Goal: Task Accomplishment & Management: Manage account settings

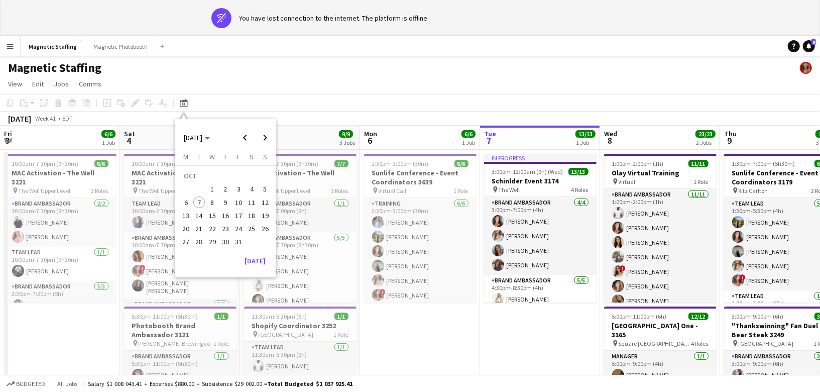
scroll to position [0, 372]
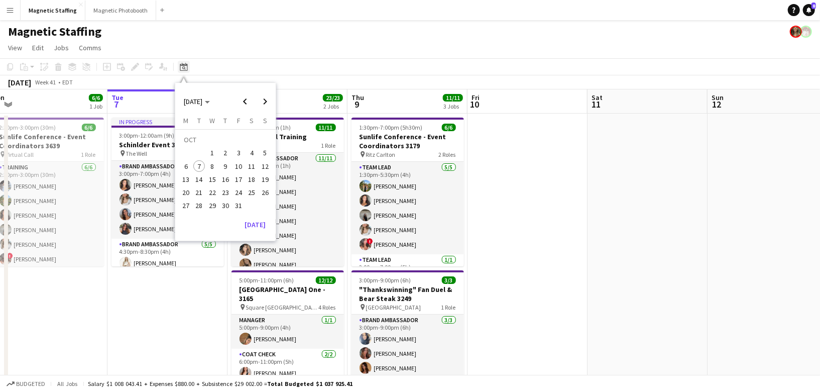
click at [183, 67] on icon "Date picker" at bounding box center [184, 67] width 8 height 8
click at [266, 100] on span "Next month" at bounding box center [265, 101] width 20 height 20
click at [212, 155] on span "5" at bounding box center [212, 156] width 12 height 12
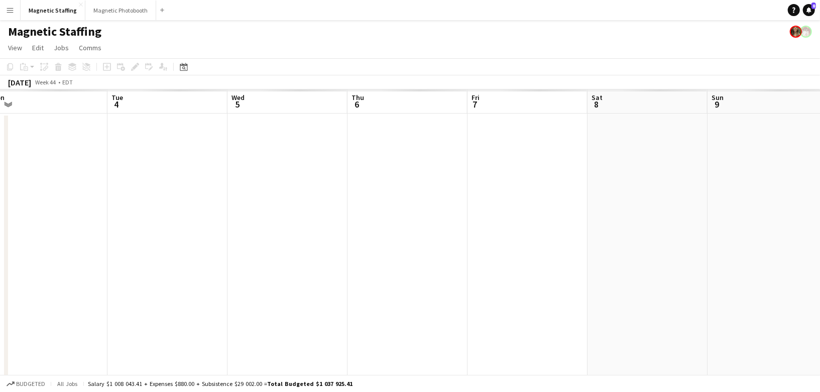
scroll to position [0, 345]
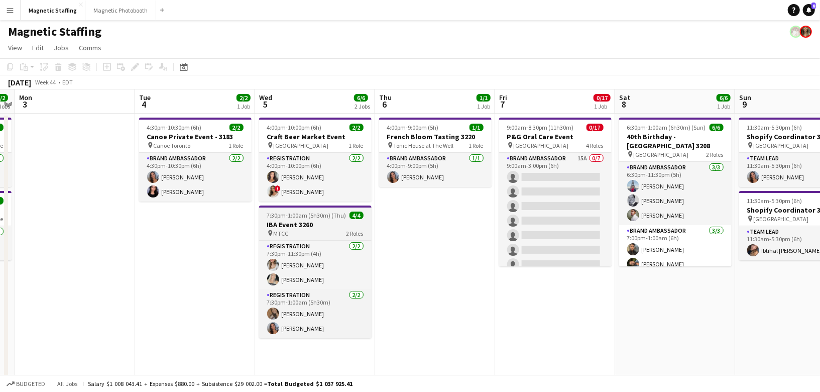
click at [285, 227] on h3 "IBA Event 3260" at bounding box center [315, 224] width 112 height 9
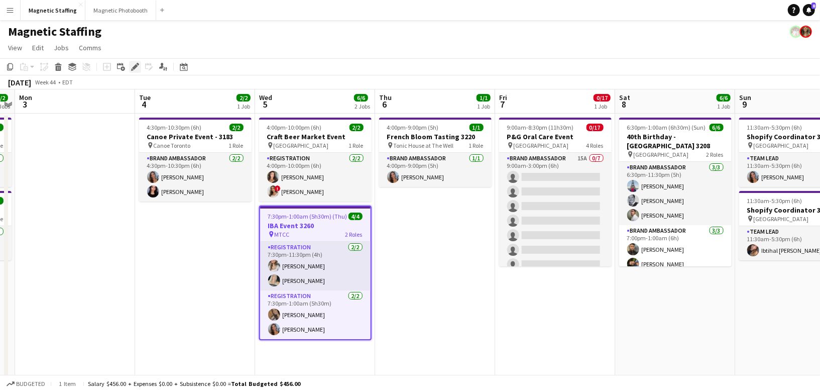
click at [136, 70] on icon "Edit" at bounding box center [135, 67] width 8 height 8
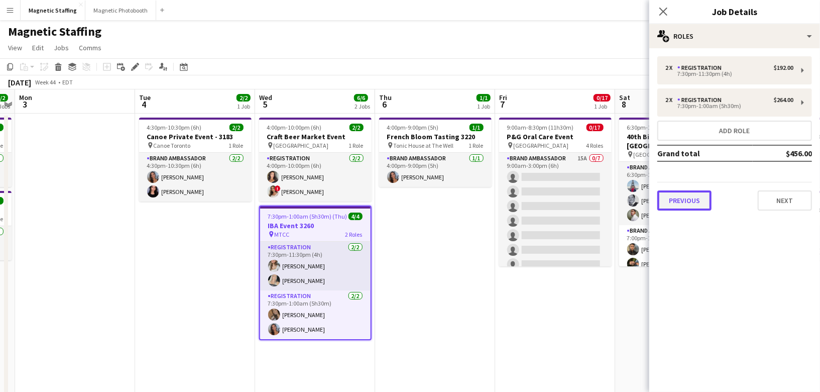
click at [676, 205] on button "Previous" at bounding box center [684, 200] width 54 height 20
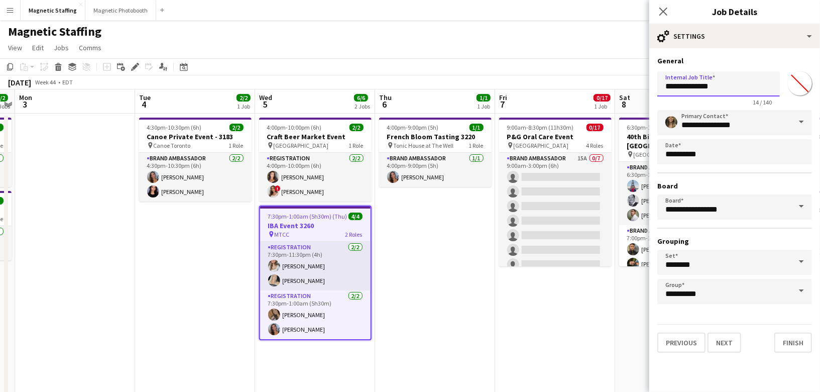
drag, startPoint x: 698, startPoint y: 88, endPoint x: 662, endPoint y: 87, distance: 36.2
click at [662, 87] on input "**********" at bounding box center [718, 83] width 122 height 25
drag, startPoint x: 697, startPoint y: 89, endPoint x: 657, endPoint y: 88, distance: 40.2
click at [656, 88] on form "**********" at bounding box center [734, 204] width 171 height 296
paste input "**********"
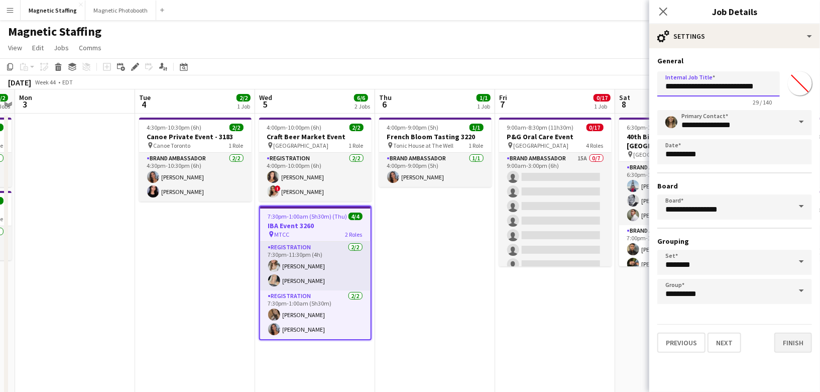
type input "**********"
click at [793, 338] on button "Finish" at bounding box center [793, 342] width 38 height 20
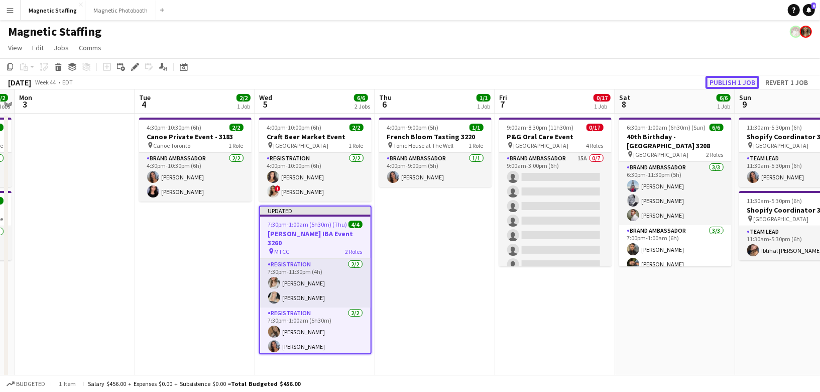
click at [715, 80] on button "Publish 1 job" at bounding box center [732, 82] width 54 height 13
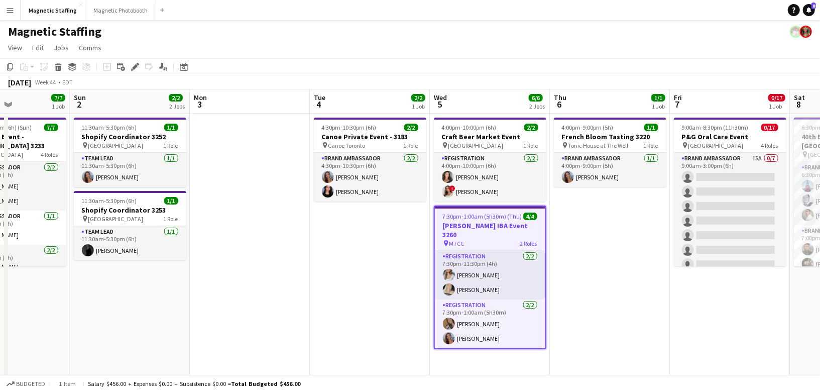
drag, startPoint x: 105, startPoint y: 310, endPoint x: 273, endPoint y: 290, distance: 168.4
click at [277, 290] on app-calendar-viewport "Thu 30 Fri 31 Sat 1 7/7 1 Job Sun 2 2/2 2 Jobs Mon 3 Tue 4 2/2 1 Job Wed 5 6/6 …" at bounding box center [410, 328] width 820 height 479
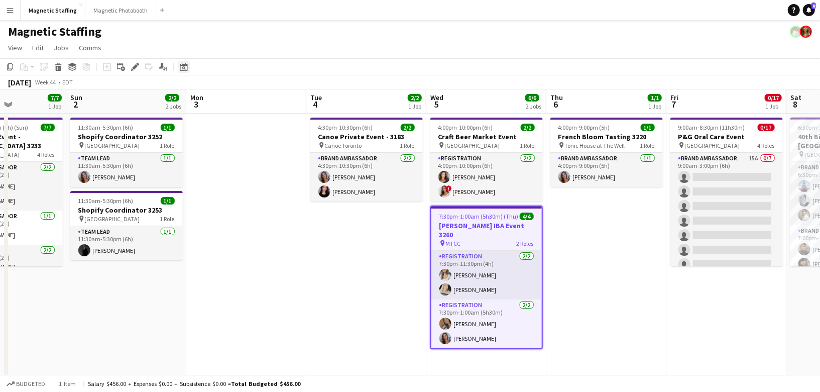
click at [180, 65] on icon at bounding box center [184, 67] width 8 height 8
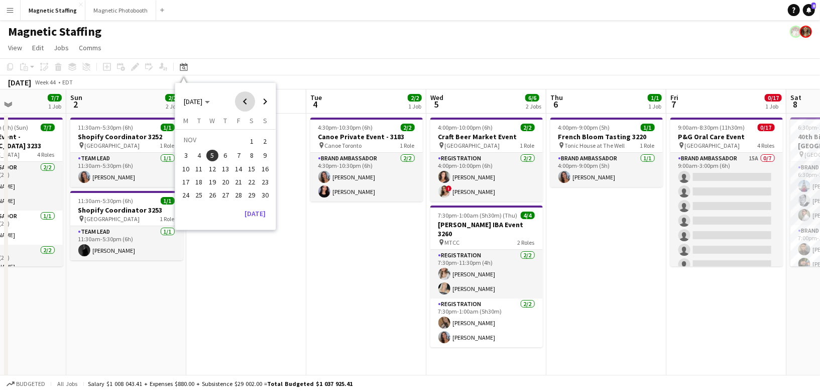
click at [243, 104] on span "Previous month" at bounding box center [245, 101] width 20 height 20
click at [196, 183] on span "14" at bounding box center [199, 179] width 12 height 12
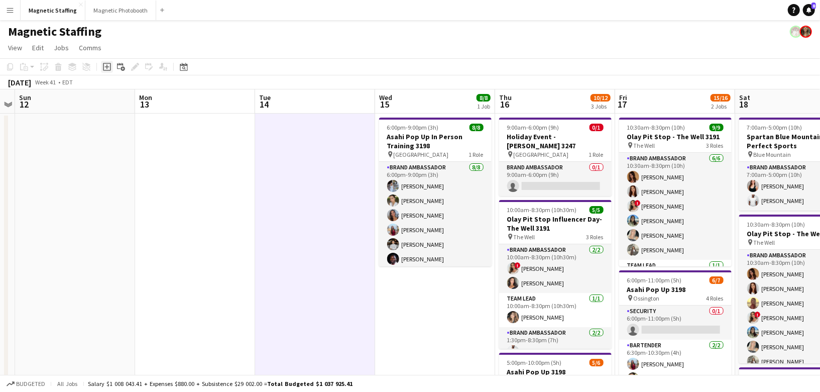
click at [105, 72] on div "Add job" at bounding box center [107, 67] width 12 height 12
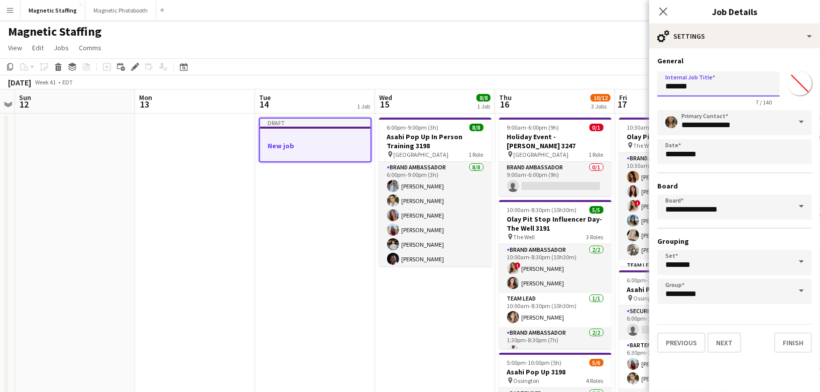
drag, startPoint x: 699, startPoint y: 87, endPoint x: 605, endPoint y: 86, distance: 94.4
click at [605, 87] on body "Menu Boards Boards Boards All jobs Status Workforce Workforce My Workforce Recr…" at bounding box center [410, 377] width 820 height 754
type input "**********"
click at [733, 341] on button "Next" at bounding box center [724, 342] width 34 height 20
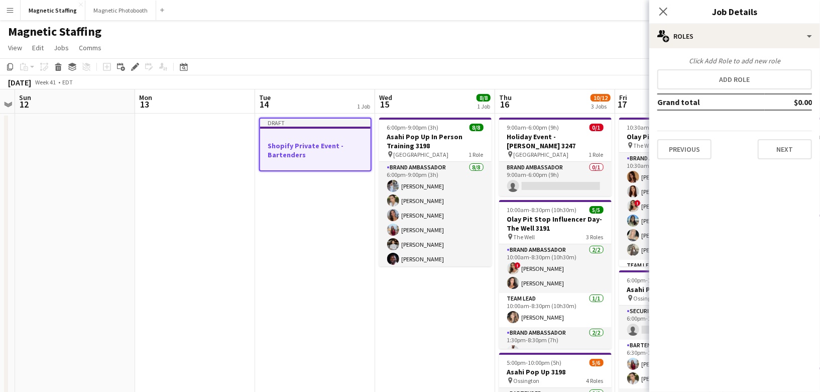
scroll to position [0, 0]
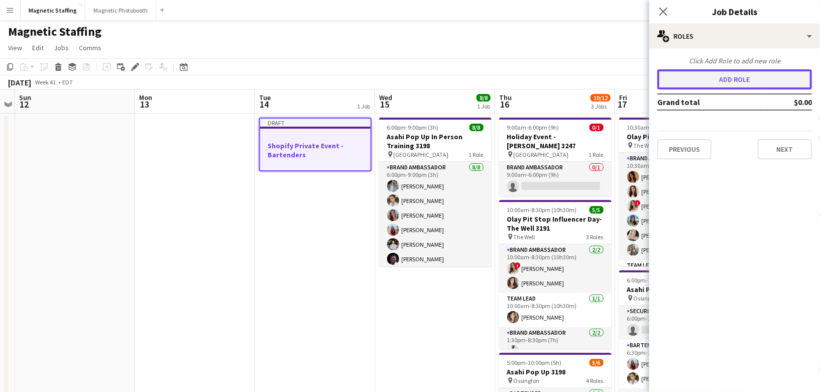
click at [753, 77] on button "Add role" at bounding box center [734, 79] width 155 height 20
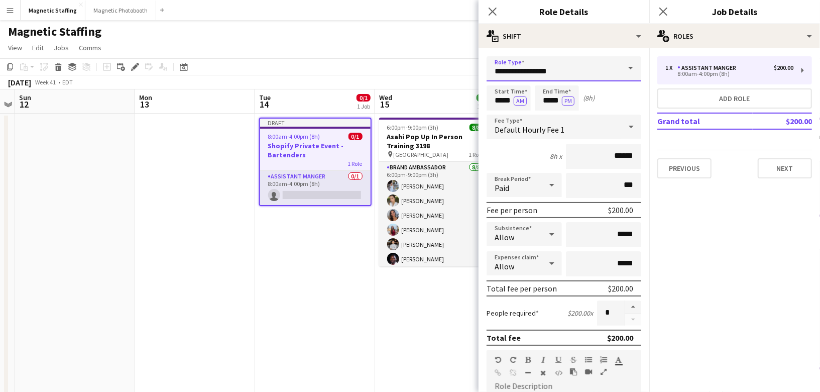
drag, startPoint x: 569, startPoint y: 70, endPoint x: 378, endPoint y: 49, distance: 191.9
click at [382, 54] on body "Menu Boards Boards Boards All jobs Status Workforce Workforce My Workforce Recr…" at bounding box center [410, 377] width 820 height 754
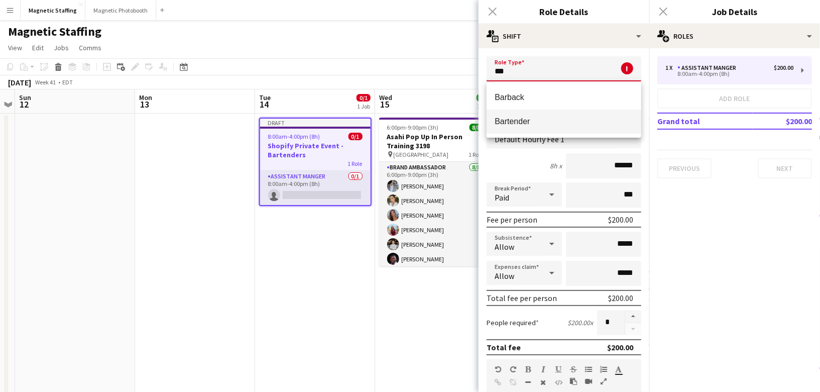
click at [507, 116] on span "Bartender" at bounding box center [563, 121] width 139 height 10
type input "*********"
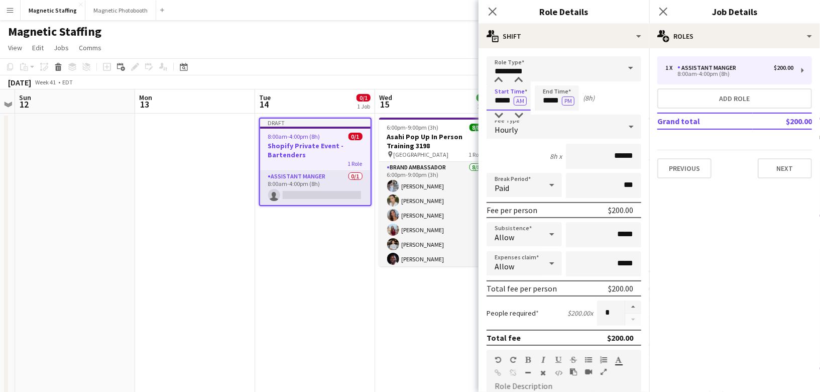
drag, startPoint x: 512, startPoint y: 100, endPoint x: 387, endPoint y: 92, distance: 124.8
click at [393, 96] on body "Menu Boards Boards Boards All jobs Status Workforce Workforce My Workforce Recr…" at bounding box center [410, 377] width 820 height 754
type input "*****"
click at [519, 100] on button "AM" at bounding box center [520, 100] width 13 height 9
drag, startPoint x: 561, startPoint y: 99, endPoint x: 507, endPoint y: 96, distance: 54.8
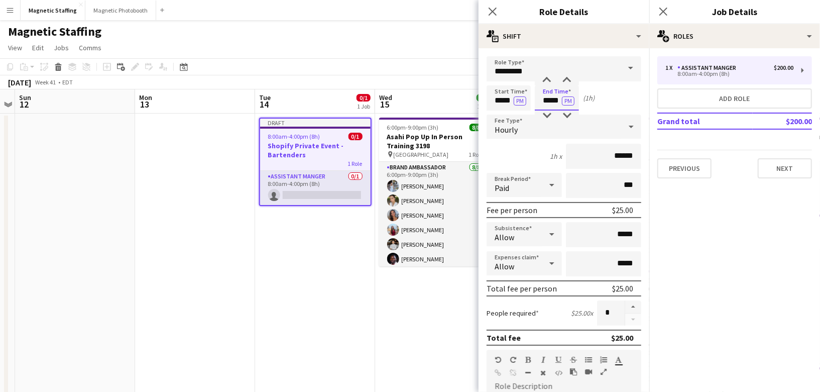
click at [509, 99] on div "Start Time ***** PM End Time ***** PM (1h)" at bounding box center [563, 97] width 155 height 25
type input "*****"
click at [634, 305] on button "button" at bounding box center [633, 306] width 16 height 13
type input "*"
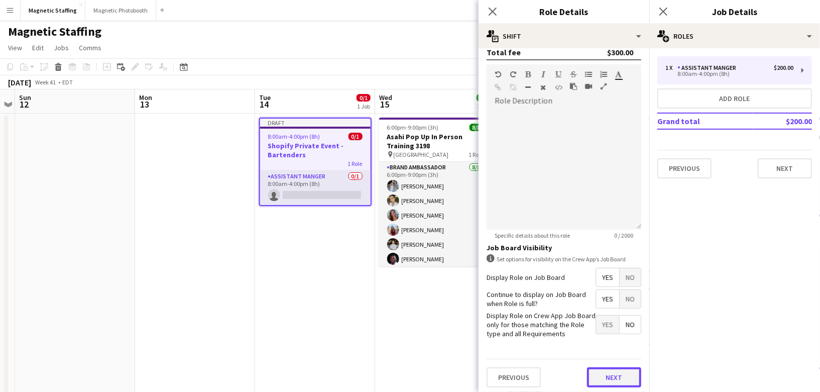
click at [597, 371] on button "Next" at bounding box center [614, 377] width 54 height 20
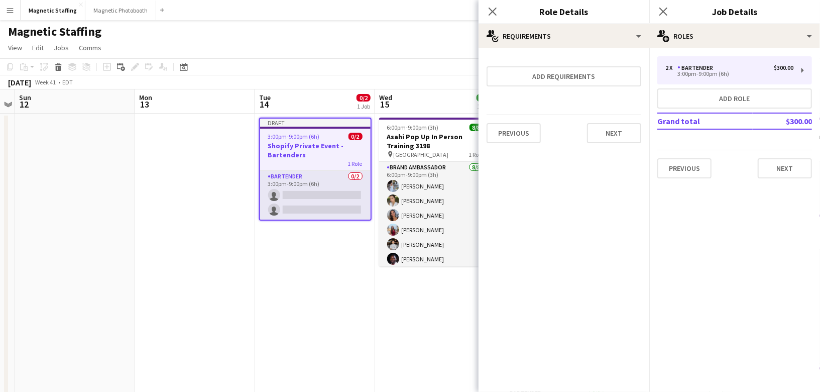
scroll to position [0, 0]
click at [617, 133] on button "Next" at bounding box center [614, 133] width 54 height 20
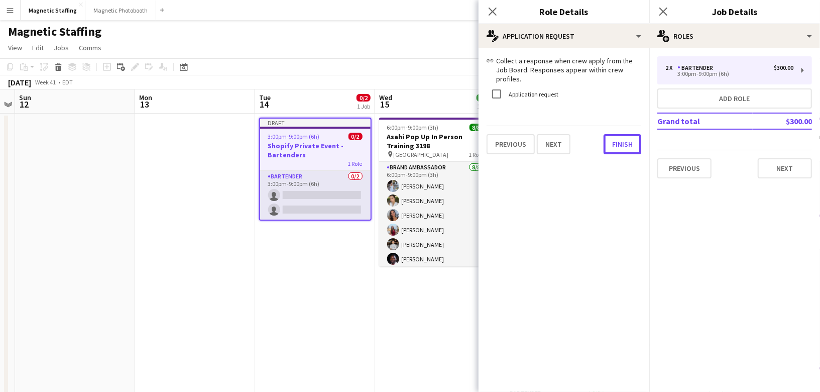
click at [617, 134] on button "Finish" at bounding box center [622, 144] width 38 height 20
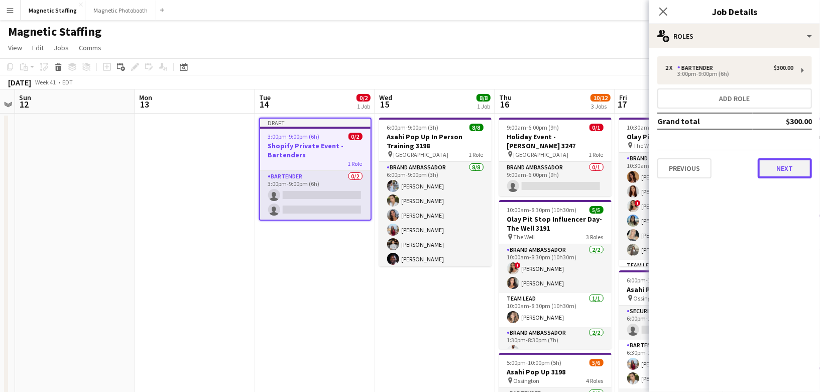
click at [791, 166] on button "Next" at bounding box center [784, 168] width 54 height 20
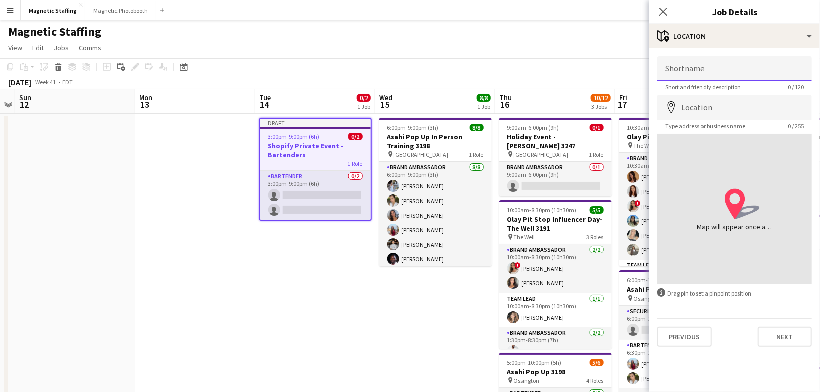
click at [727, 71] on input "Shortname" at bounding box center [734, 68] width 155 height 25
type input "**********"
click at [721, 108] on input "Location" at bounding box center [734, 107] width 155 height 25
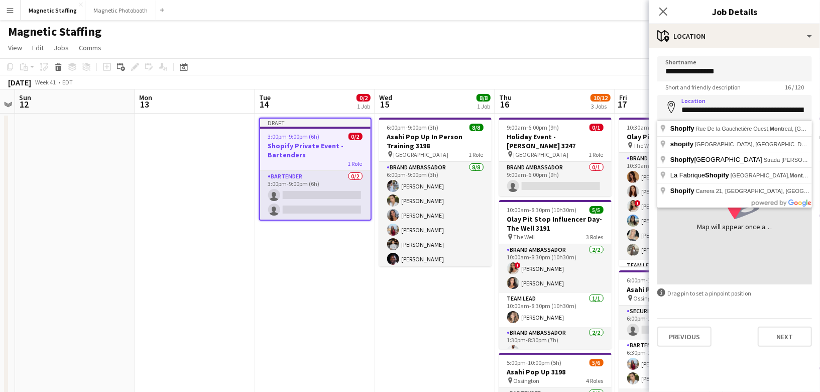
type input "**********"
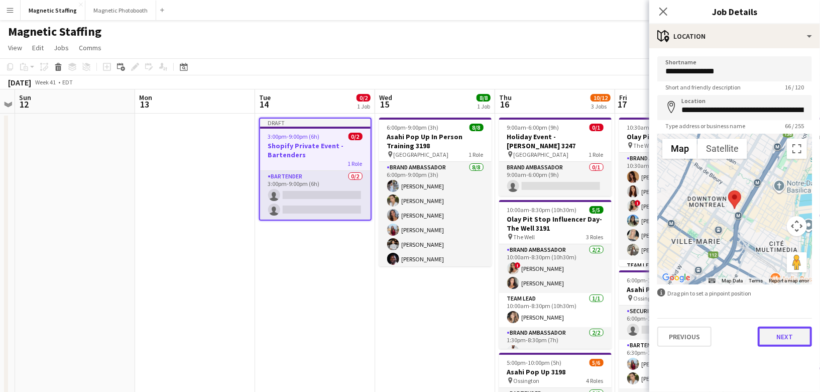
click at [780, 338] on button "Next" at bounding box center [784, 336] width 54 height 20
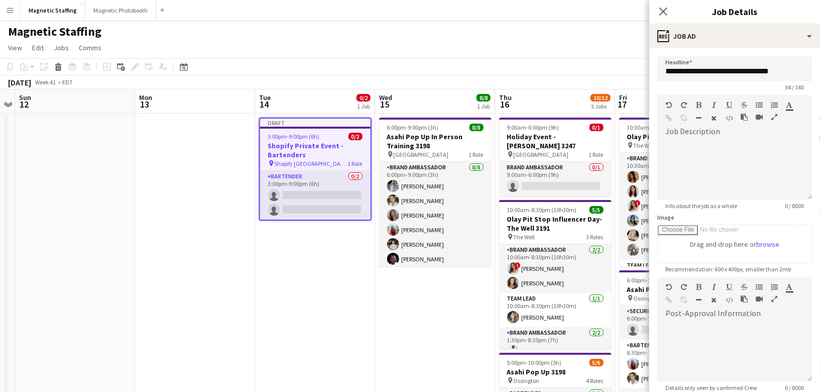
scroll to position [103, 0]
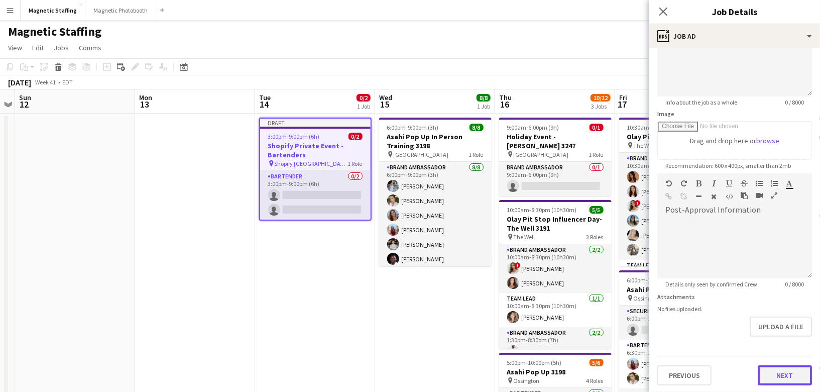
click at [764, 377] on button "Next" at bounding box center [784, 375] width 54 height 20
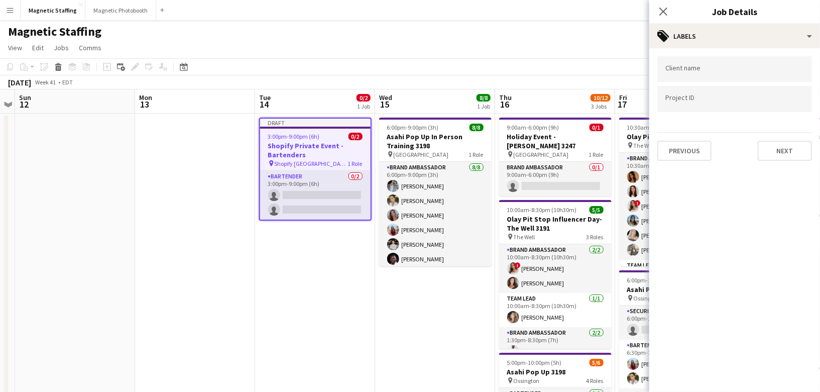
scroll to position [0, 0]
click at [791, 144] on button "Next" at bounding box center [784, 151] width 54 height 20
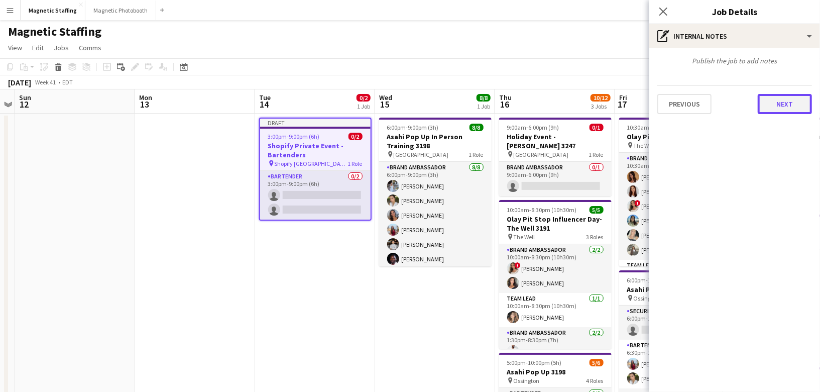
click at [795, 107] on button "Next" at bounding box center [784, 104] width 54 height 20
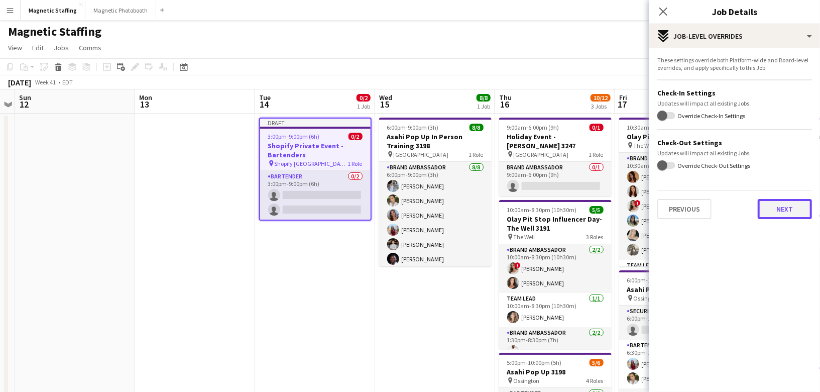
click at [791, 200] on button "Next" at bounding box center [784, 209] width 54 height 20
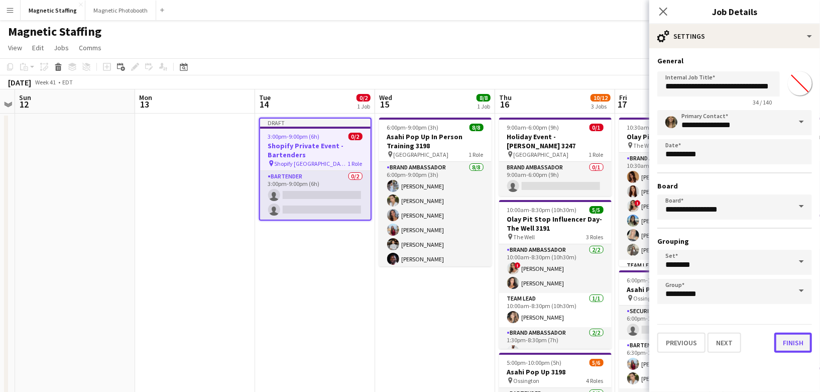
click at [791, 346] on button "Finish" at bounding box center [793, 342] width 38 height 20
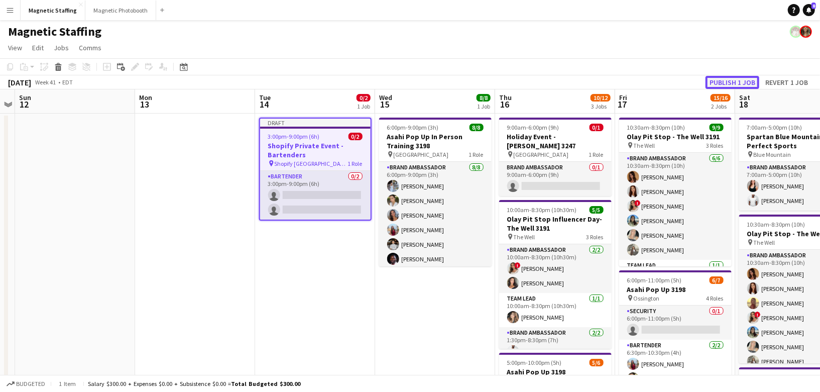
click at [743, 82] on button "Publish 1 job" at bounding box center [732, 82] width 54 height 13
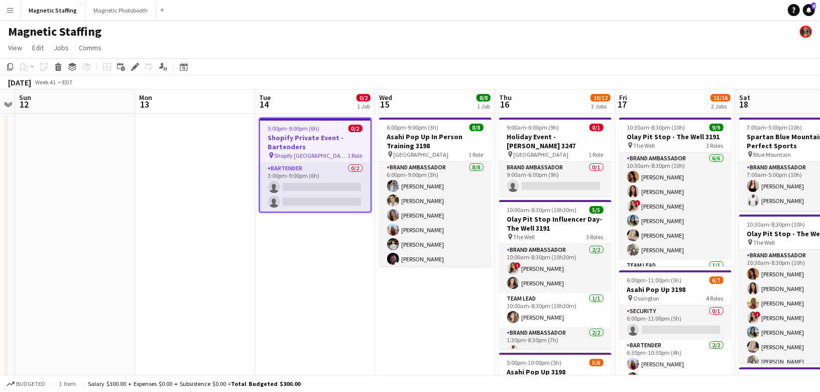
click at [176, 69] on div "Date picker [DATE] [DATE] [DATE] M [DATE] T [DATE] W [DATE] T [DATE] F [DATE] S…" at bounding box center [180, 67] width 23 height 12
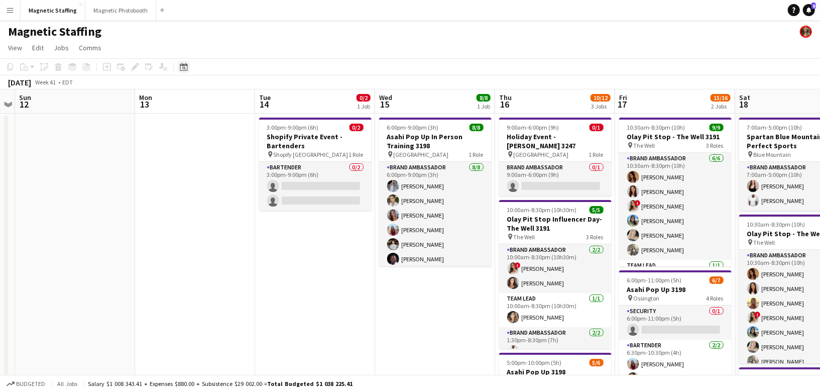
click at [184, 69] on icon at bounding box center [184, 68] width 4 height 4
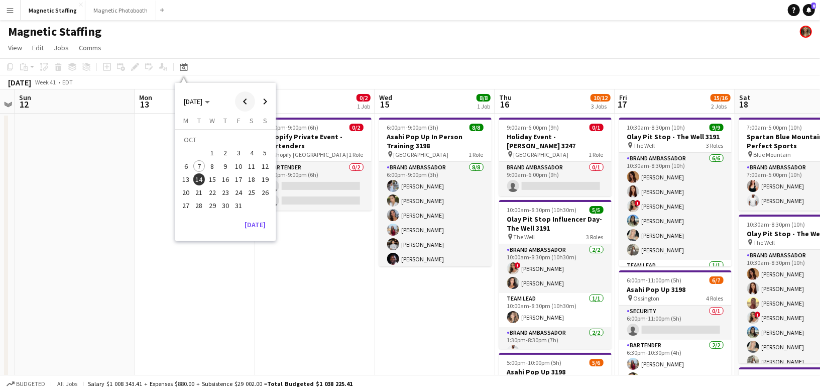
click at [243, 100] on span "Previous month" at bounding box center [245, 101] width 20 height 20
click at [198, 169] on span "12" at bounding box center [199, 169] width 12 height 12
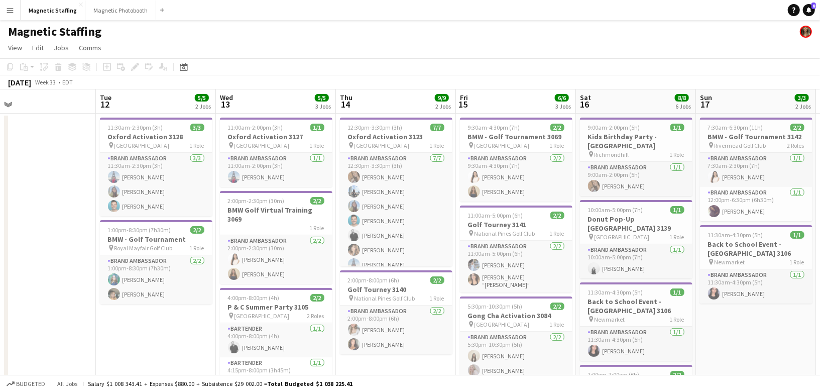
scroll to position [0, 384]
drag, startPoint x: 272, startPoint y: 177, endPoint x: 113, endPoint y: 183, distance: 158.7
click at [137, 235] on h3 "BMW - Golf Tournament" at bounding box center [156, 238] width 112 height 9
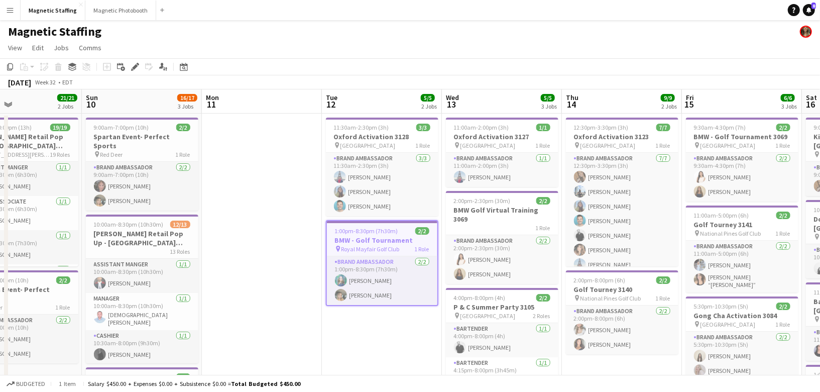
scroll to position [0, 347]
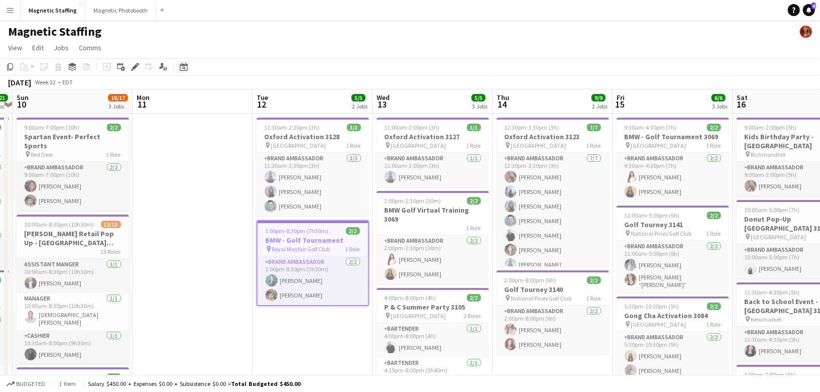
click at [185, 67] on icon "Date picker" at bounding box center [184, 67] width 8 height 8
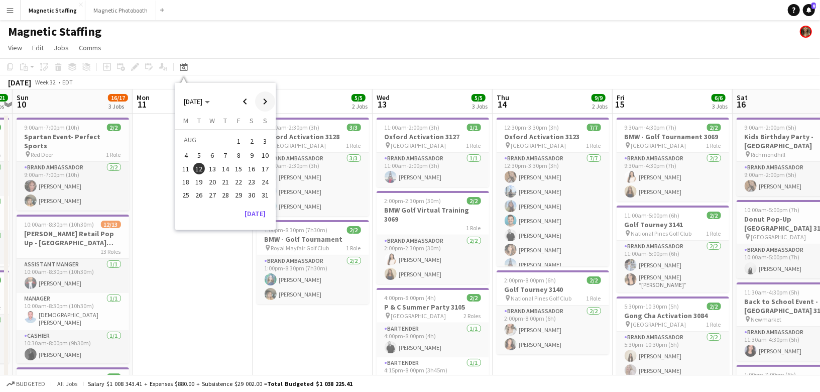
click at [265, 97] on span "Next month" at bounding box center [265, 101] width 20 height 20
click at [264, 100] on span "Next month" at bounding box center [265, 101] width 20 height 20
click at [210, 157] on span "5" at bounding box center [212, 156] width 12 height 12
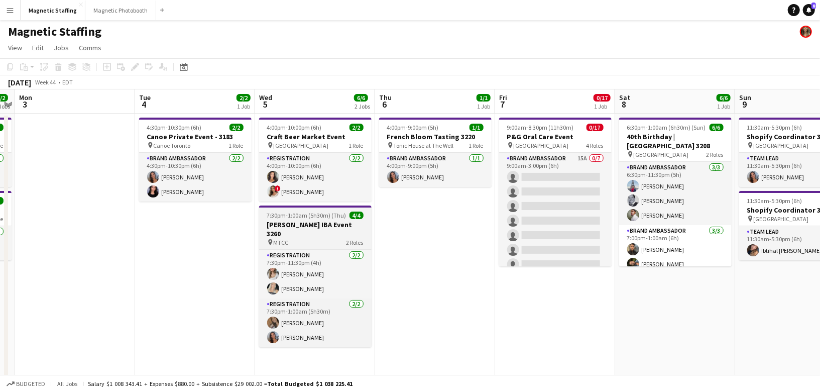
click at [272, 214] on span "7:30pm-1:00am (5h30m) (Thu)" at bounding box center [306, 215] width 79 height 8
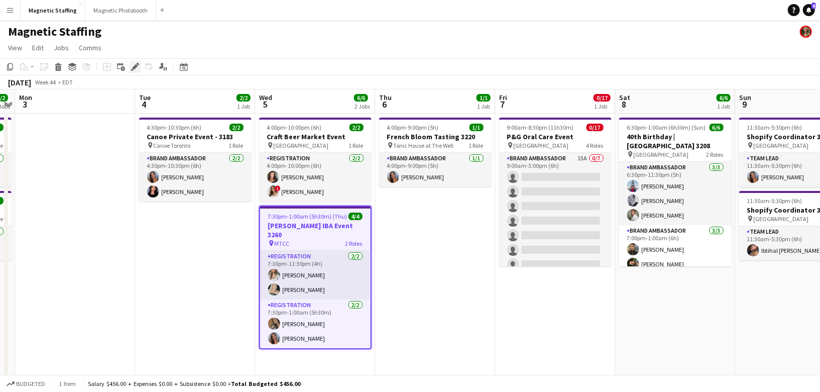
click at [132, 69] on icon at bounding box center [132, 69] width 3 height 3
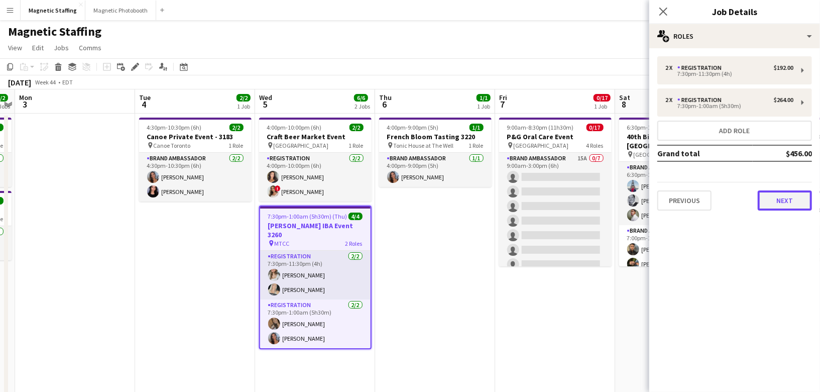
click at [774, 205] on button "Next" at bounding box center [784, 200] width 54 height 20
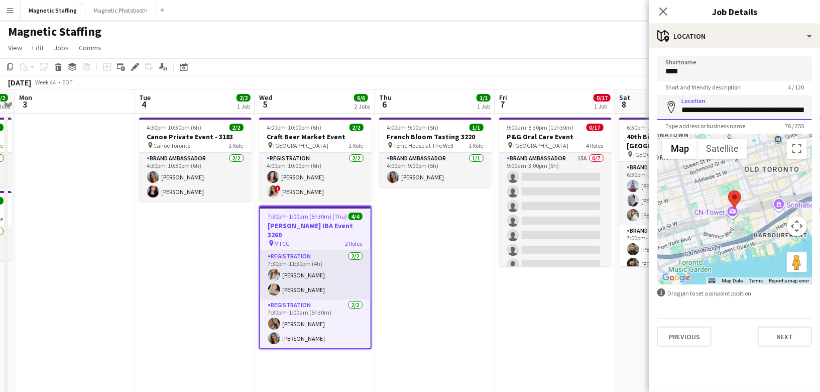
scroll to position [0, 146]
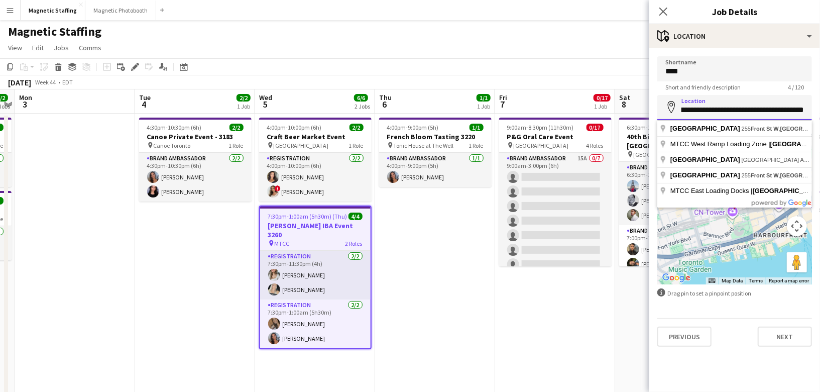
drag, startPoint x: 682, startPoint y: 108, endPoint x: 820, endPoint y: 104, distance: 138.1
click at [819, 106] on form "**********" at bounding box center [734, 201] width 171 height 290
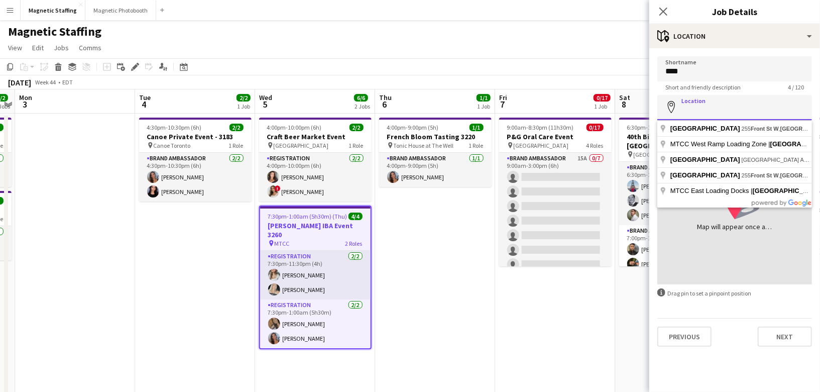
scroll to position [0, 0]
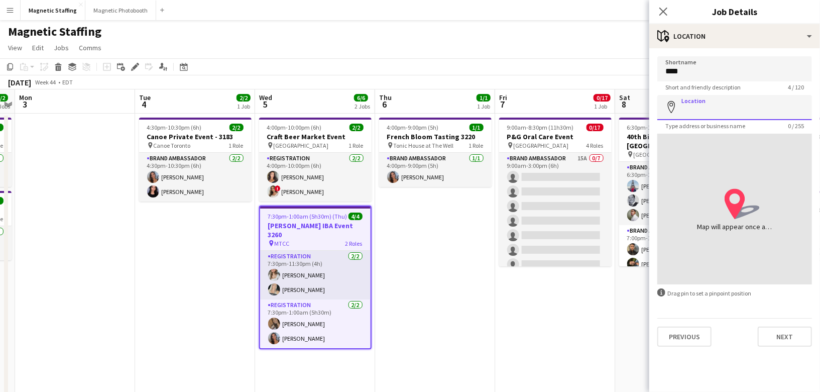
paste input "**********"
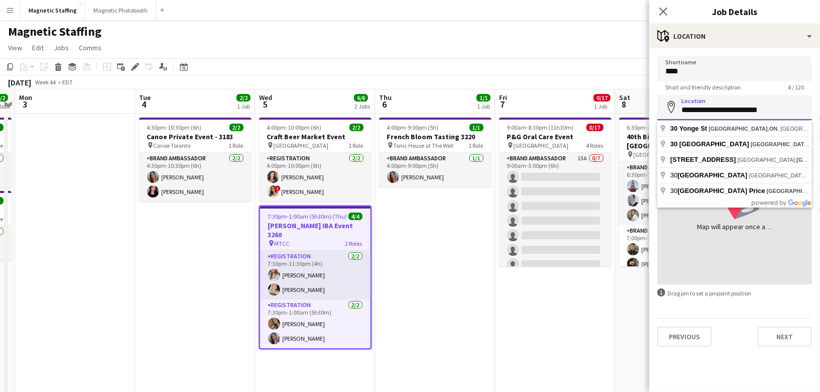
type input "**********"
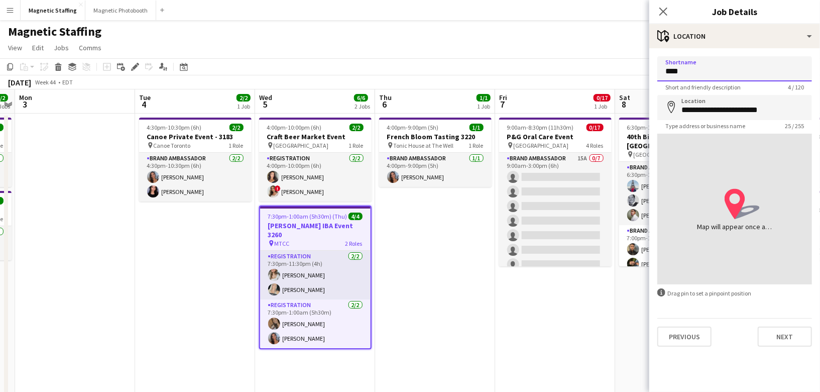
drag, startPoint x: 705, startPoint y: 70, endPoint x: 625, endPoint y: 70, distance: 80.3
click at [625, 70] on body "Menu Boards Boards Boards All jobs Status Workforce Workforce My Workforce Recr…" at bounding box center [410, 377] width 820 height 754
type input "**********"
click at [780, 336] on button "Next" at bounding box center [784, 336] width 54 height 20
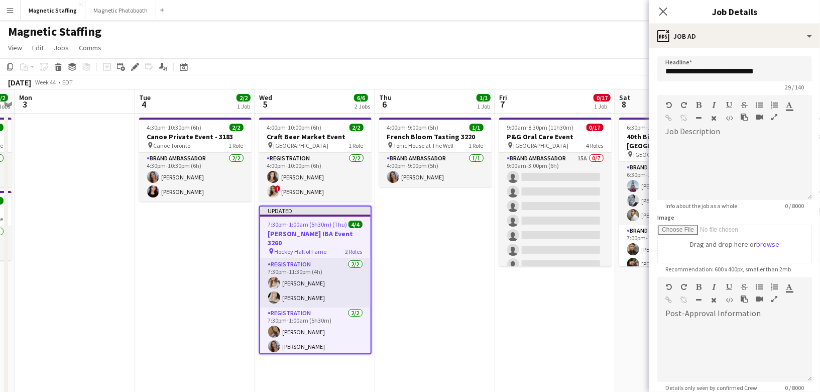
scroll to position [103, 0]
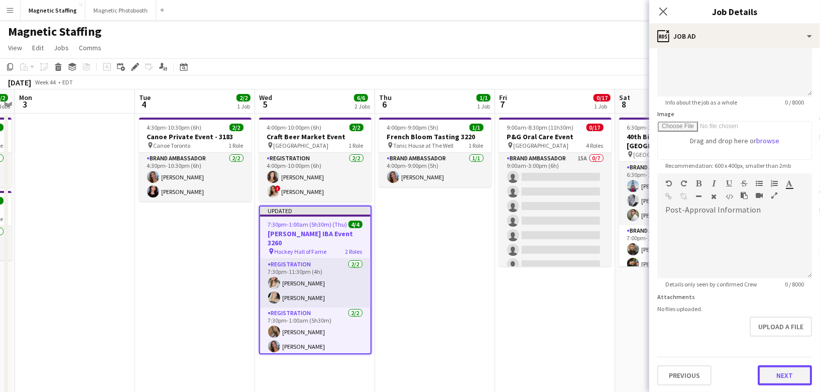
click at [779, 371] on button "Next" at bounding box center [784, 375] width 54 height 20
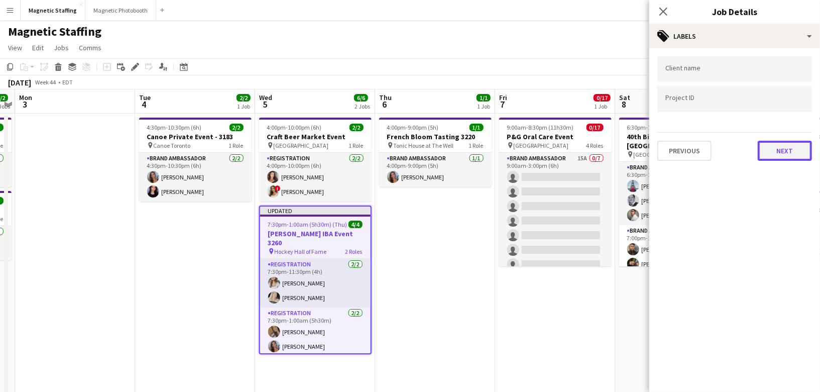
click at [800, 149] on button "Next" at bounding box center [784, 151] width 54 height 20
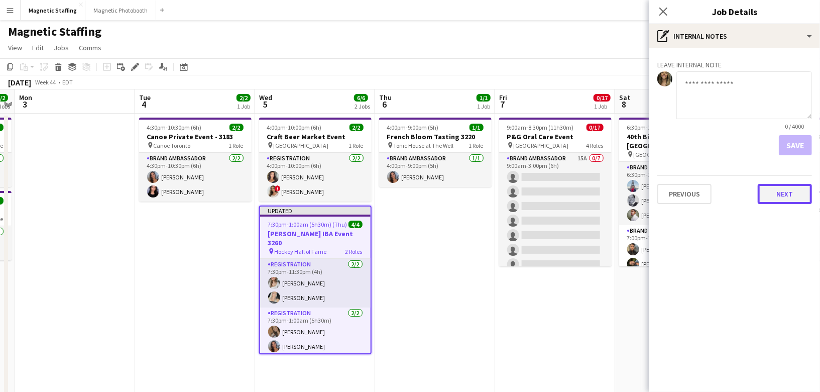
click at [781, 190] on button "Next" at bounding box center [784, 194] width 54 height 20
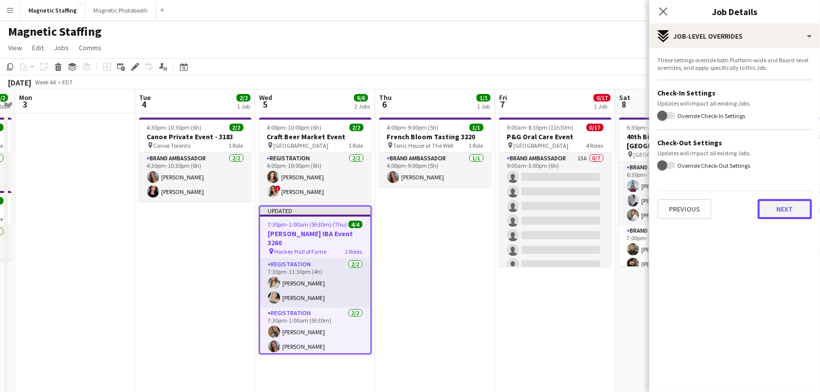
click at [804, 205] on button "Next" at bounding box center [784, 209] width 54 height 20
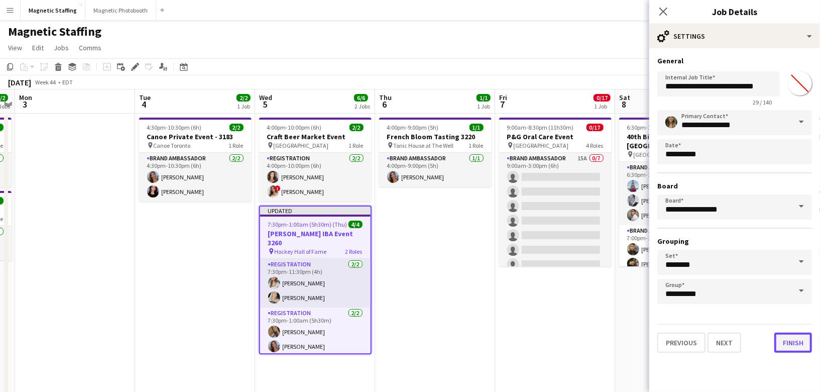
click at [792, 346] on button "Finish" at bounding box center [793, 342] width 38 height 20
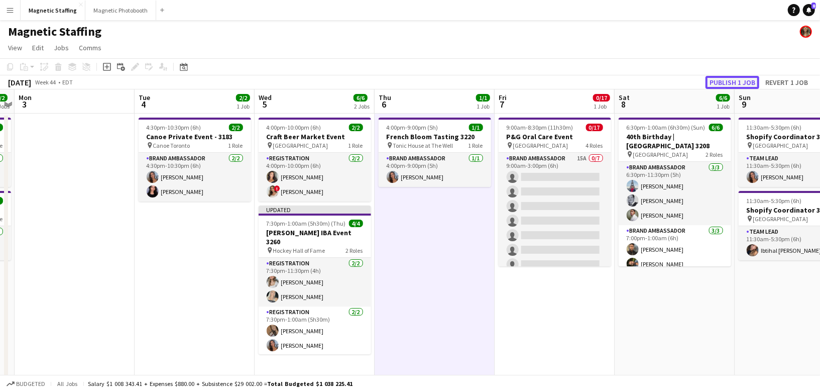
click at [736, 79] on button "Publish 1 job" at bounding box center [732, 82] width 54 height 13
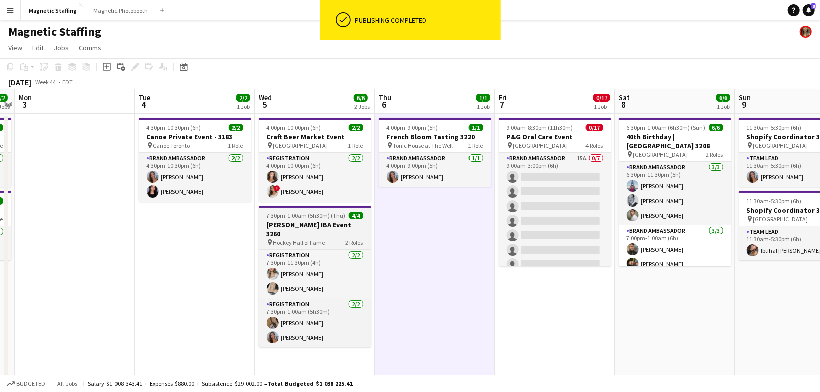
click at [296, 217] on span "7:30pm-1:00am (5h30m) (Thu)" at bounding box center [306, 215] width 79 height 8
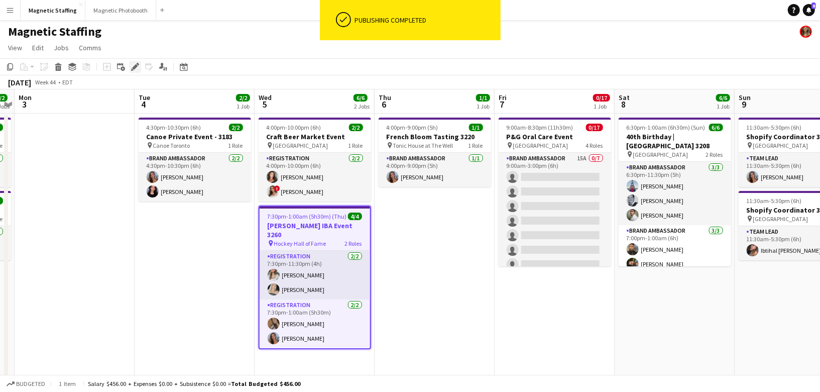
click at [133, 64] on icon "Edit" at bounding box center [135, 67] width 8 height 8
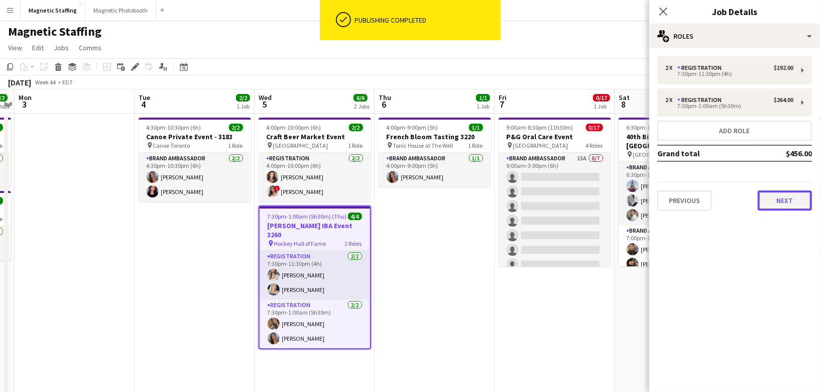
click at [794, 193] on button "Next" at bounding box center [784, 200] width 54 height 20
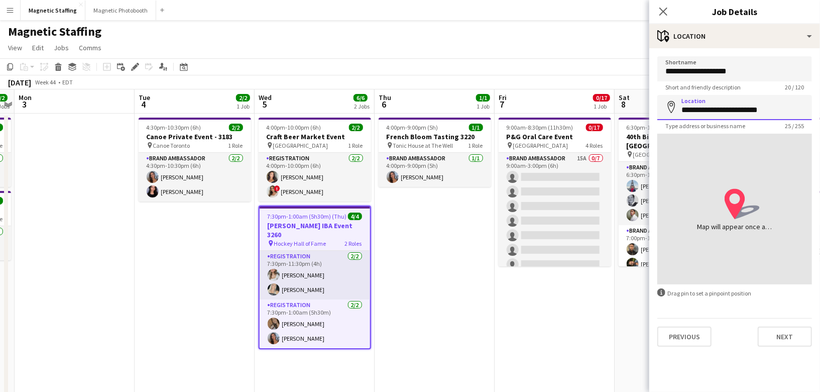
click at [773, 117] on input "**********" at bounding box center [734, 107] width 155 height 25
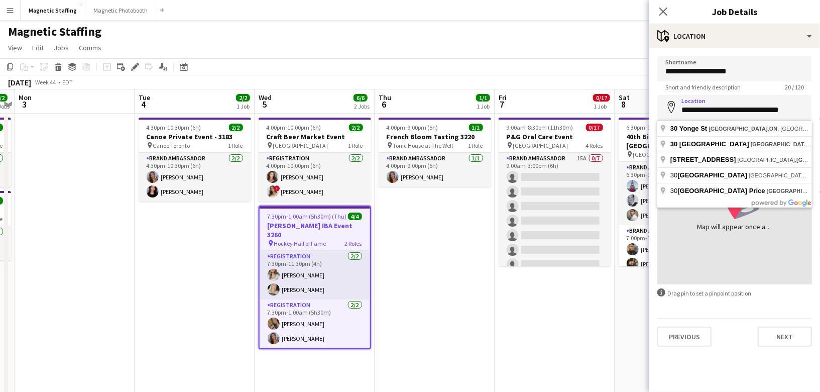
type input "**********"
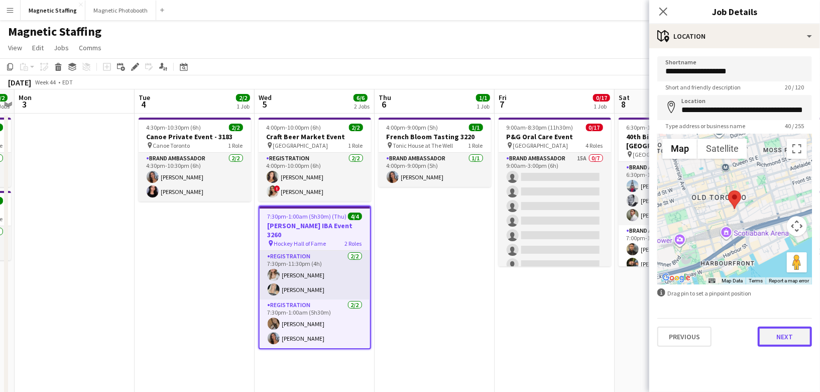
click at [778, 332] on button "Next" at bounding box center [784, 336] width 54 height 20
type input "*******"
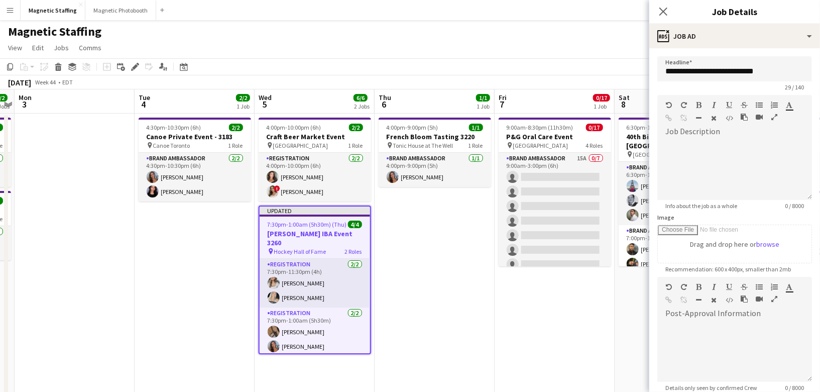
scroll to position [103, 0]
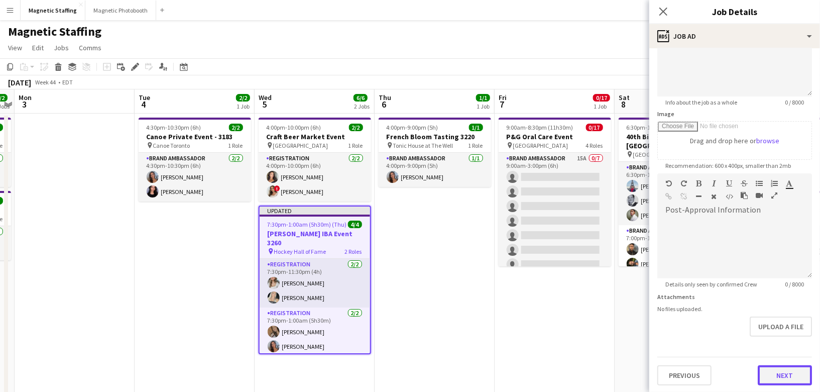
click at [778, 372] on button "Next" at bounding box center [784, 375] width 54 height 20
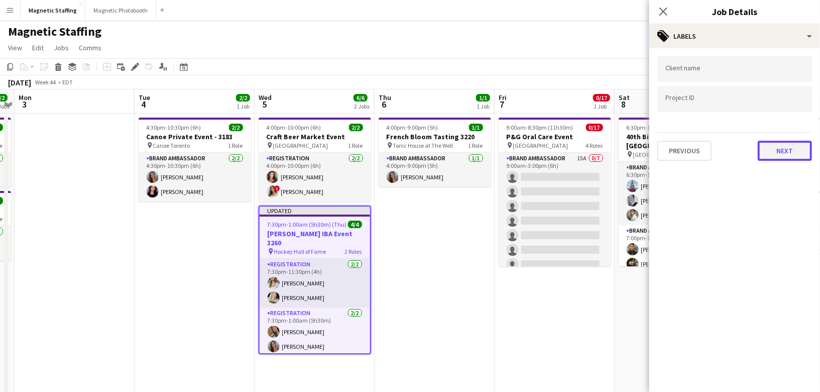
click at [805, 154] on button "Next" at bounding box center [784, 151] width 54 height 20
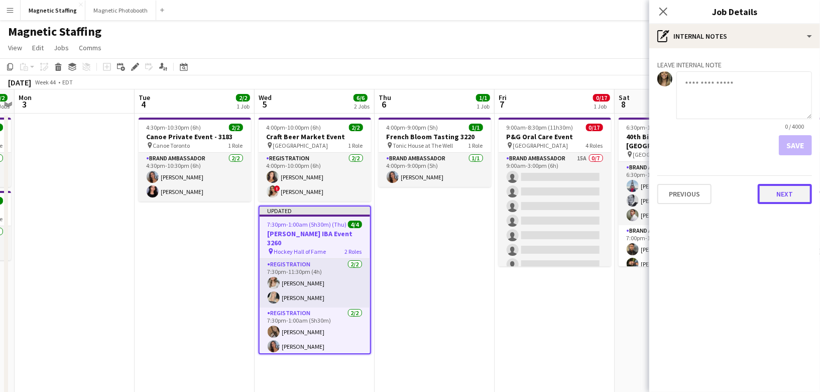
click at [778, 191] on button "Next" at bounding box center [784, 194] width 54 height 20
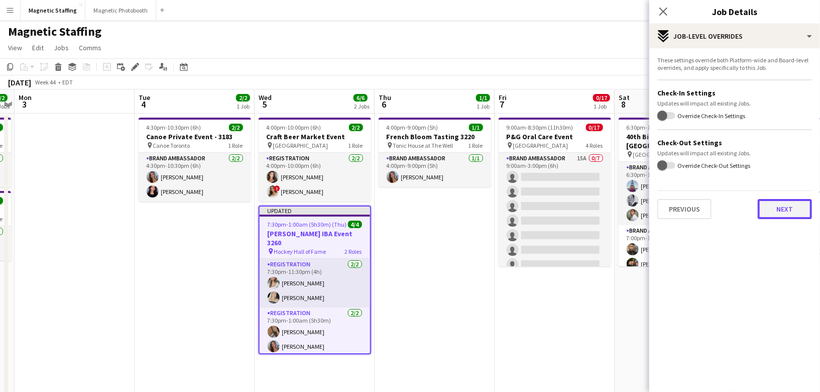
click at [789, 207] on button "Next" at bounding box center [784, 209] width 54 height 20
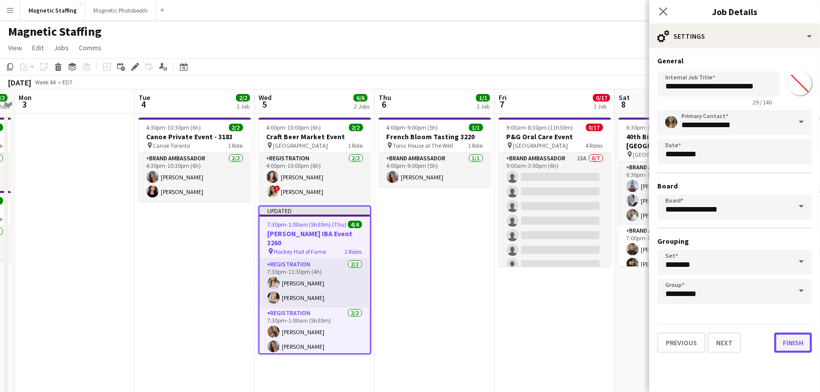
click at [796, 336] on button "Finish" at bounding box center [793, 342] width 38 height 20
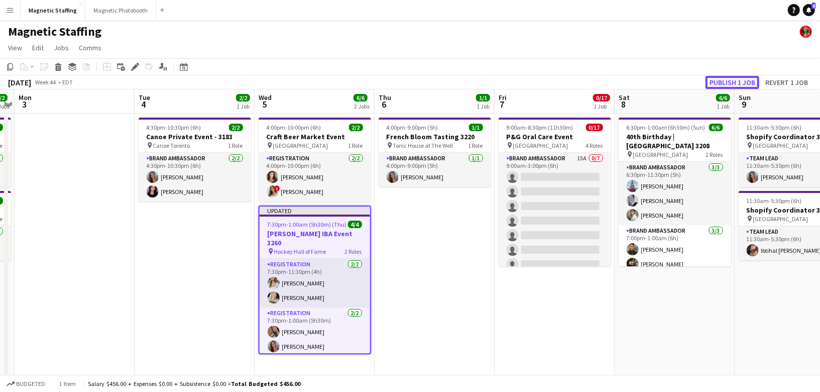
click at [734, 86] on button "Publish 1 job" at bounding box center [732, 82] width 54 height 13
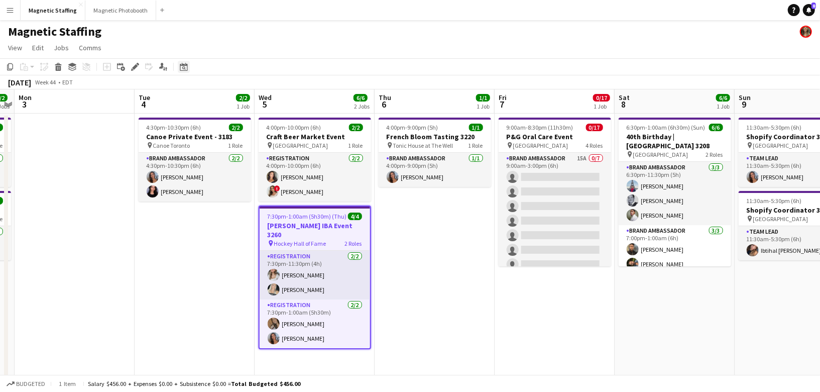
click at [182, 69] on icon "Date picker" at bounding box center [184, 67] width 8 height 8
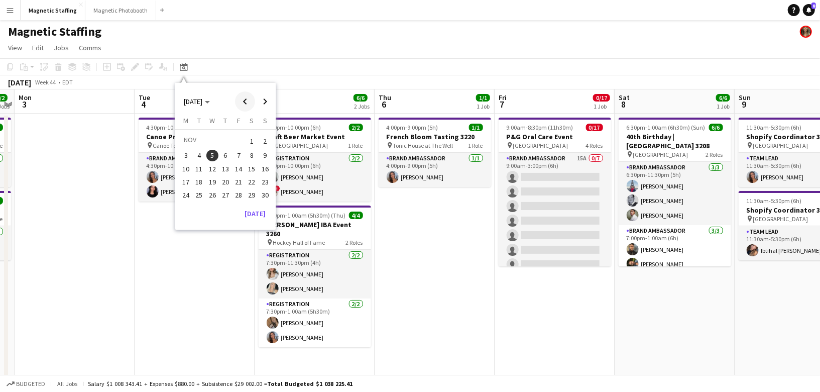
click at [243, 101] on span "Previous month" at bounding box center [245, 101] width 20 height 20
click at [198, 168] on span "12" at bounding box center [199, 169] width 12 height 12
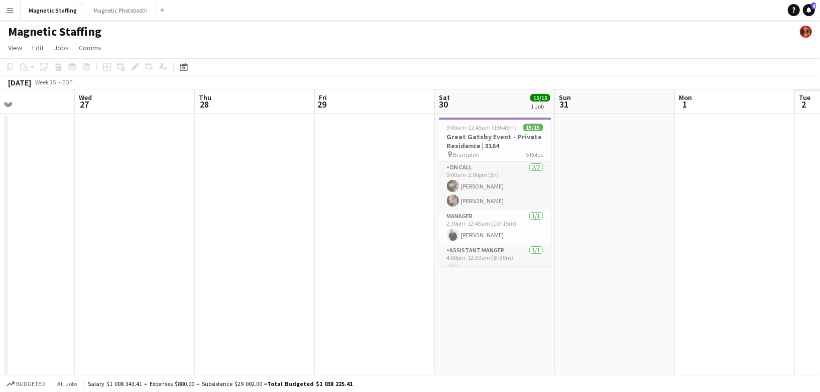
scroll to position [0, 261]
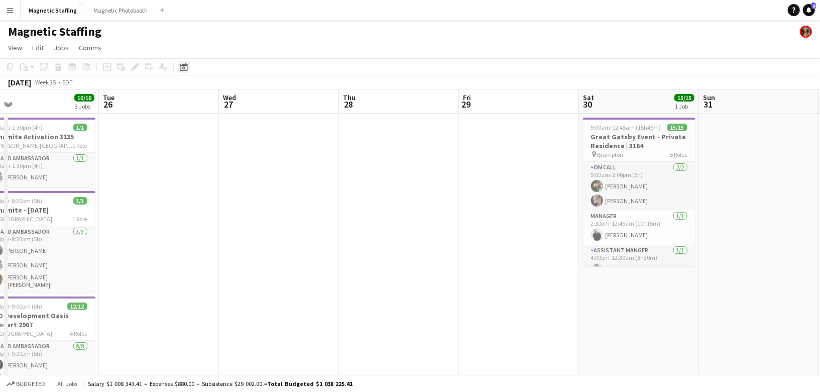
click at [183, 67] on icon "Date picker" at bounding box center [184, 67] width 8 height 8
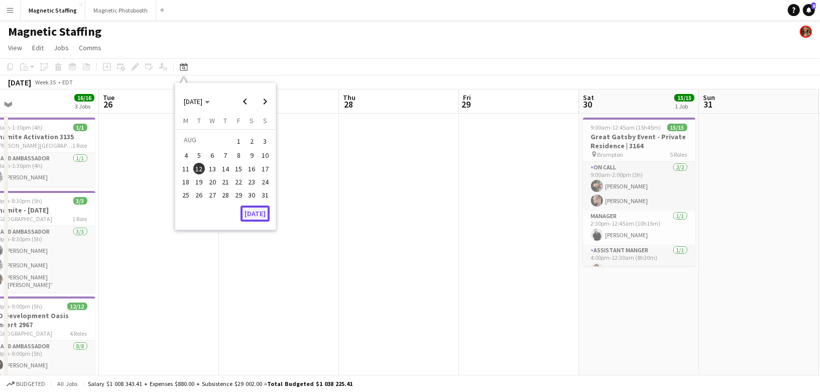
click at [250, 214] on button "[DATE]" at bounding box center [254, 213] width 29 height 16
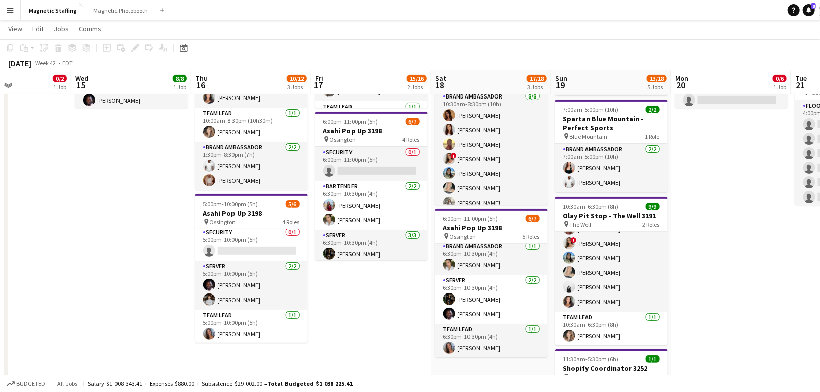
scroll to position [0, 0]
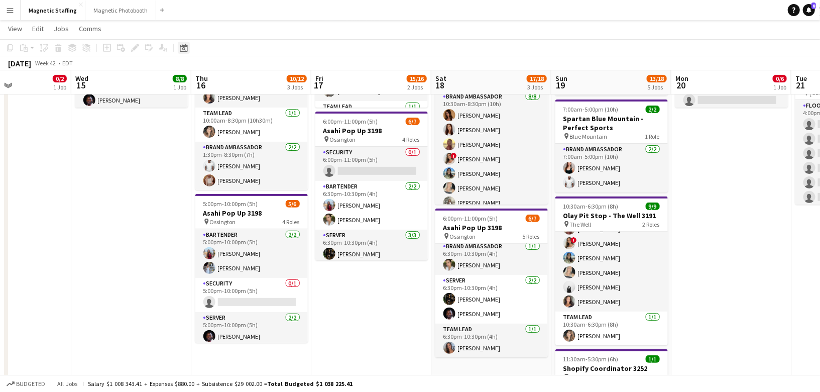
click at [185, 47] on icon "Date picker" at bounding box center [184, 48] width 8 height 8
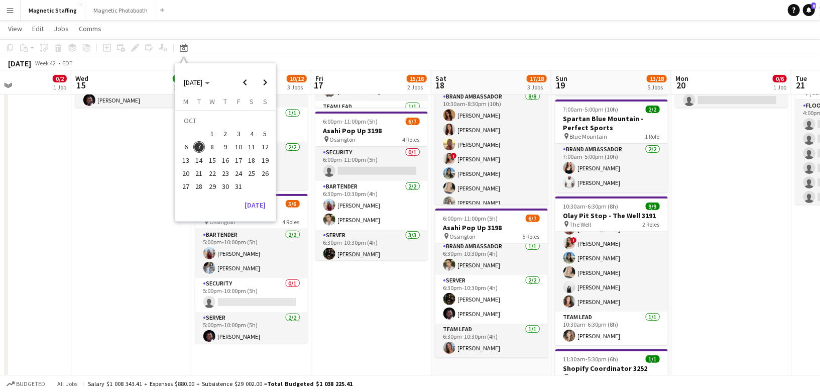
click at [260, 213] on div "[DATE] [DATE] [DATE] M [DATE] T [DATE] W [DATE] T [DATE] F [DATE] S [DATE] S [D…" at bounding box center [225, 142] width 100 height 158
click at [260, 205] on button "[DATE]" at bounding box center [254, 205] width 29 height 16
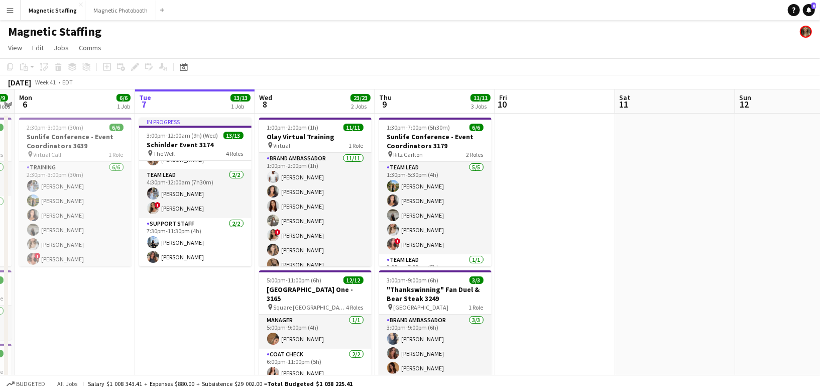
scroll to position [0, 395]
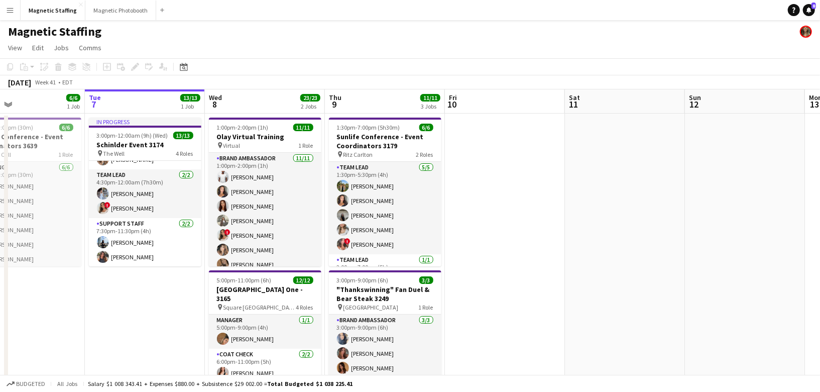
drag, startPoint x: 284, startPoint y: 234, endPoint x: 254, endPoint y: 234, distance: 30.1
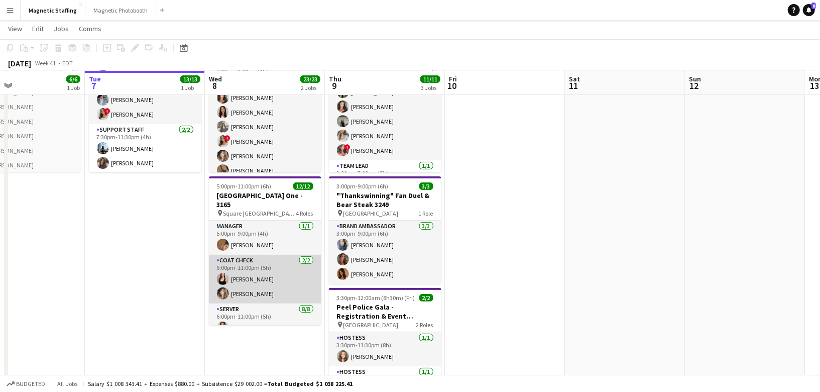
scroll to position [8, 0]
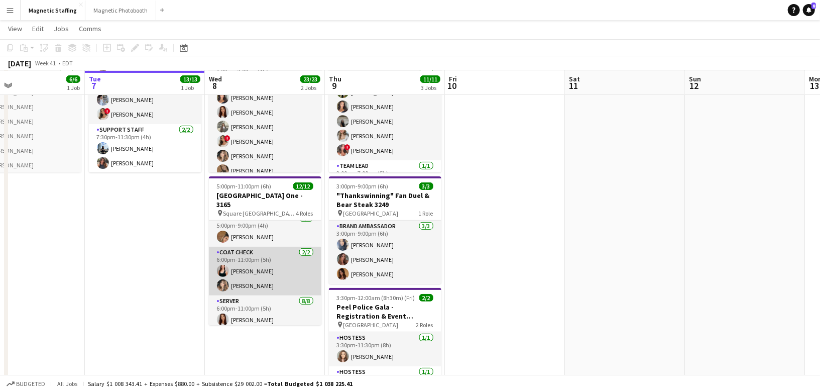
click at [263, 273] on app-card-role "Coat Check [DATE] 6:00pm-11:00pm (5h) [PERSON_NAME] [PERSON_NAME]" at bounding box center [265, 270] width 112 height 49
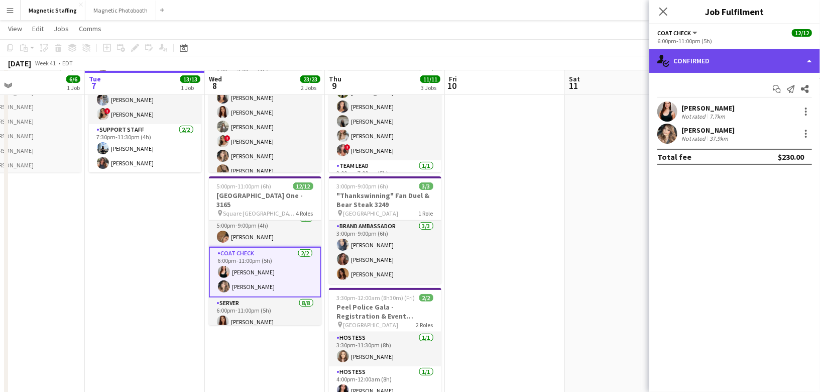
click at [693, 65] on div "single-neutral-actions-check-2 Confirmed" at bounding box center [734, 61] width 171 height 24
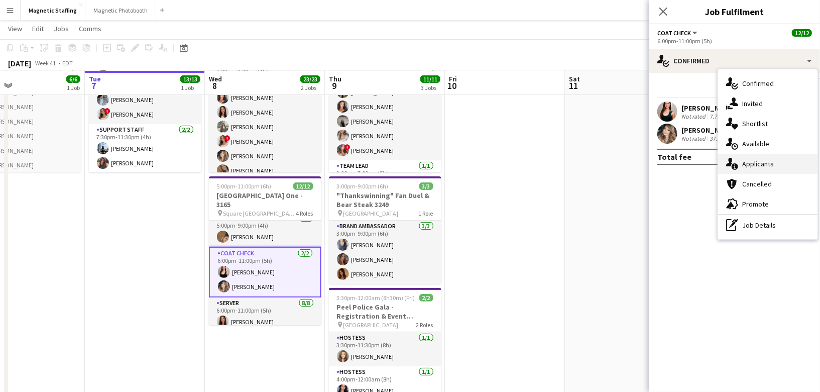
click at [732, 163] on icon "single-neutral-actions-information" at bounding box center [732, 164] width 12 height 12
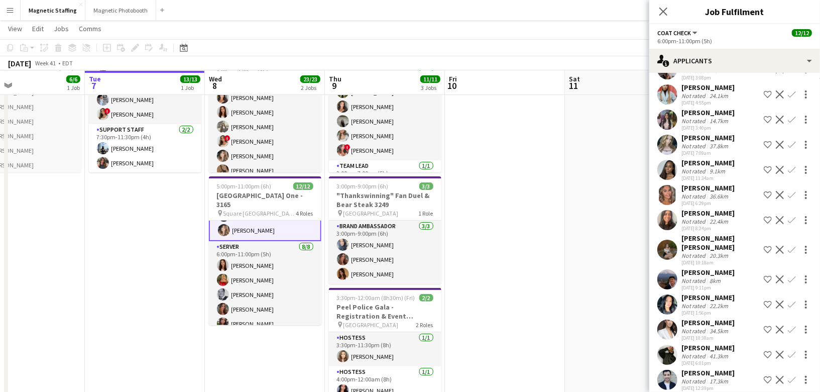
scroll to position [68, 0]
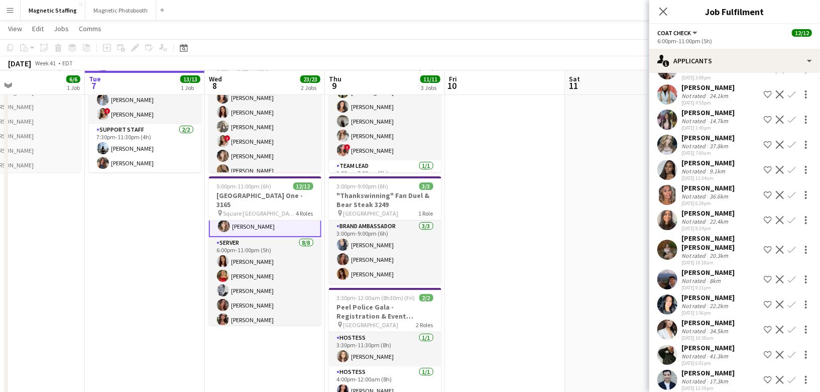
click at [245, 285] on app-card-role "Server [DATE] 6:00pm-11:00pm (5h) [PERSON_NAME] [PERSON_NAME] [PERSON_NAME] [PE…" at bounding box center [265, 305] width 112 height 136
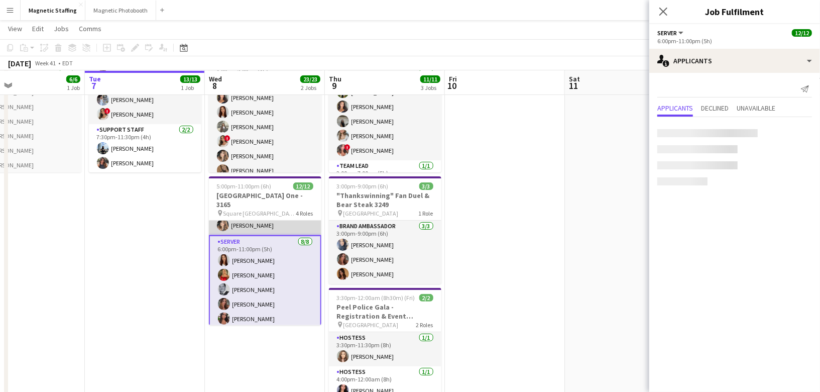
scroll to position [68, 0]
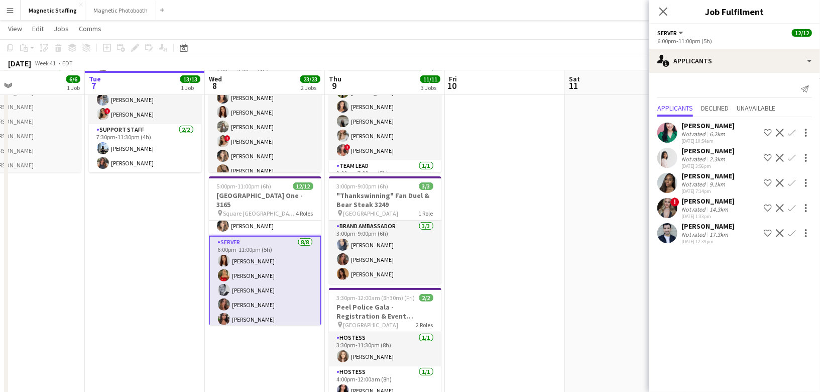
click at [666, 229] on app-user-avatar at bounding box center [667, 233] width 20 height 20
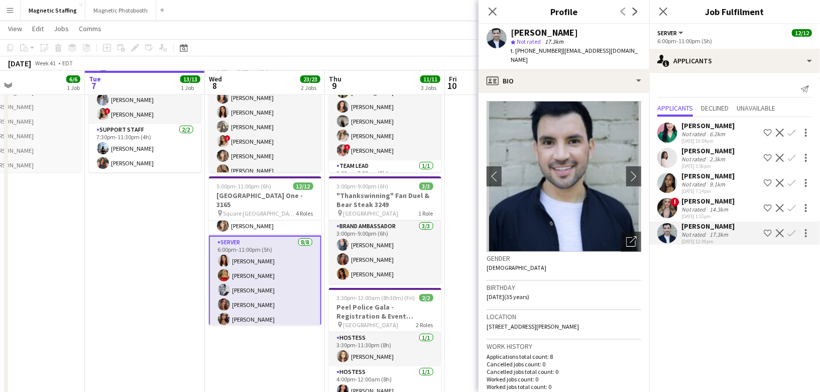
click at [290, 306] on app-card-role "Server [DATE] 6:00pm-11:00pm (5h) [PERSON_NAME] [PERSON_NAME] [PERSON_NAME] [PE…" at bounding box center [265, 304] width 112 height 138
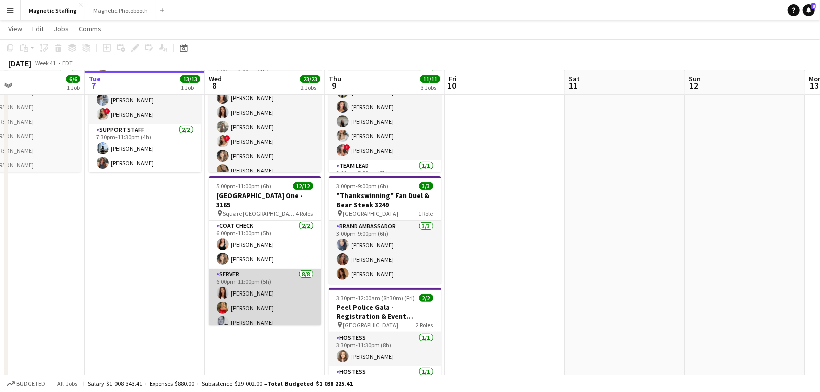
scroll to position [29, 0]
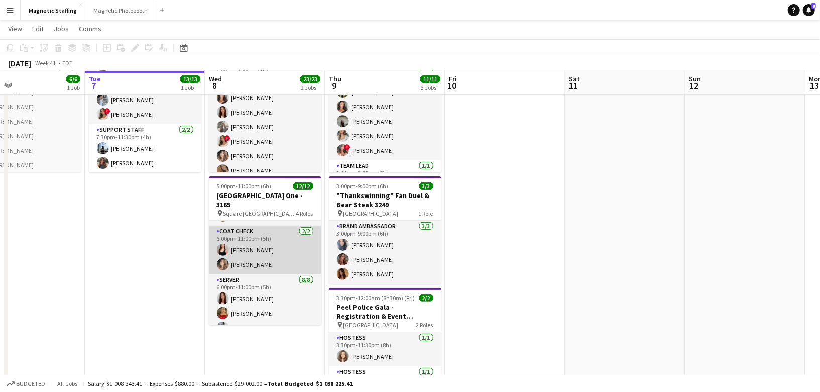
click at [250, 261] on app-card-role "Coat Check [DATE] 6:00pm-11:00pm (5h) [PERSON_NAME] [PERSON_NAME]" at bounding box center [265, 249] width 112 height 49
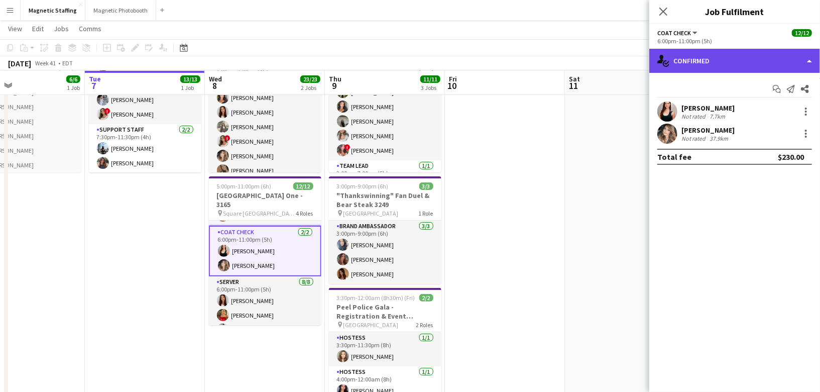
click at [693, 65] on div "single-neutral-actions-check-2 Confirmed" at bounding box center [734, 61] width 171 height 24
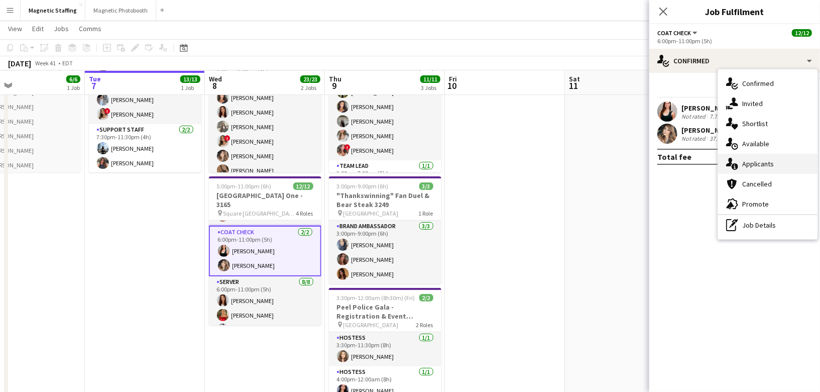
click at [738, 168] on div "single-neutral-actions-information Applicants" at bounding box center [767, 164] width 99 height 20
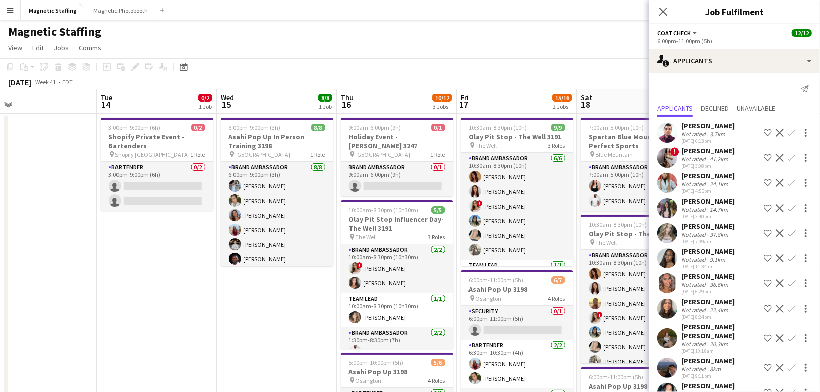
scroll to position [0, 327]
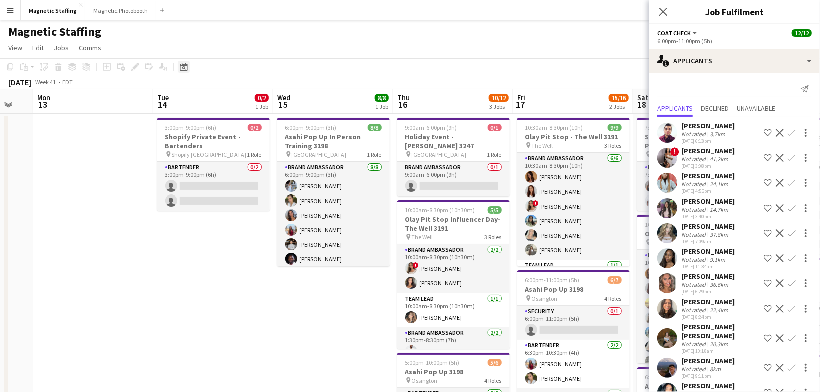
click at [182, 68] on icon "Date picker" at bounding box center [184, 67] width 8 height 8
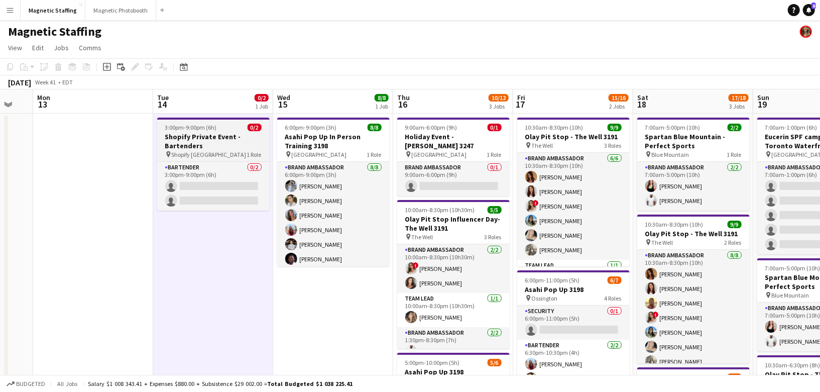
click at [193, 137] on h3 "Shopify Private Event - Bartenders" at bounding box center [213, 141] width 112 height 18
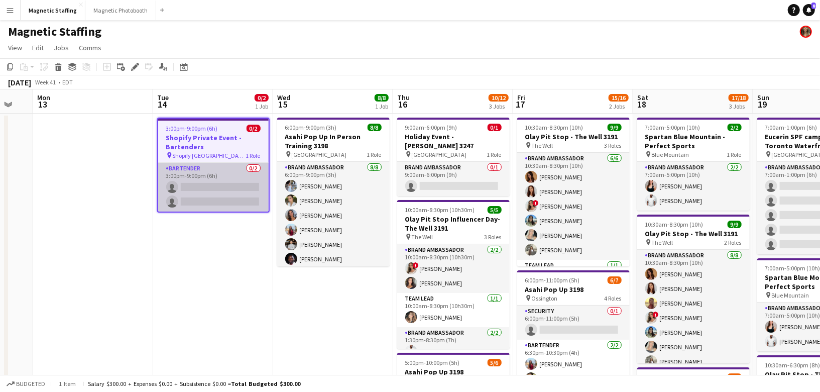
click at [183, 196] on app-card-role "Bartender 0/2 3:00pm-9:00pm (6h) single-neutral-actions single-neutral-actions" at bounding box center [213, 187] width 110 height 49
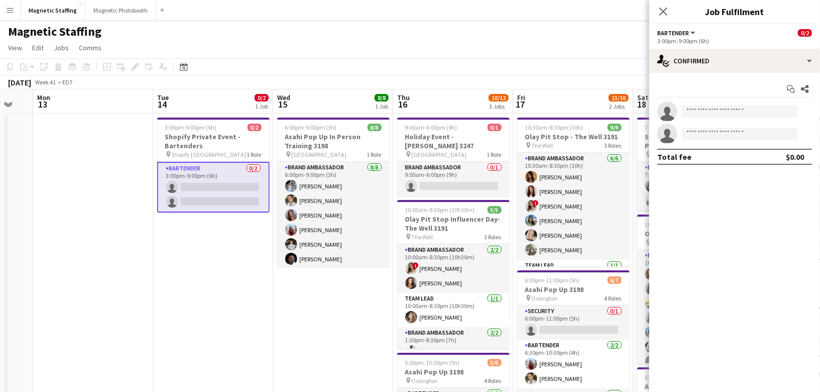
click at [183, 196] on app-card-role "Bartender 0/2 3:00pm-9:00pm (6h) single-neutral-actions single-neutral-actions" at bounding box center [213, 187] width 112 height 51
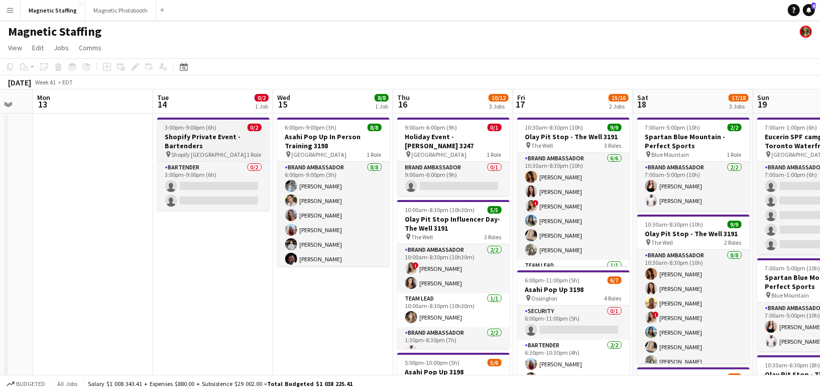
click at [228, 137] on h3 "Shopify Private Event - Bartenders" at bounding box center [213, 141] width 112 height 18
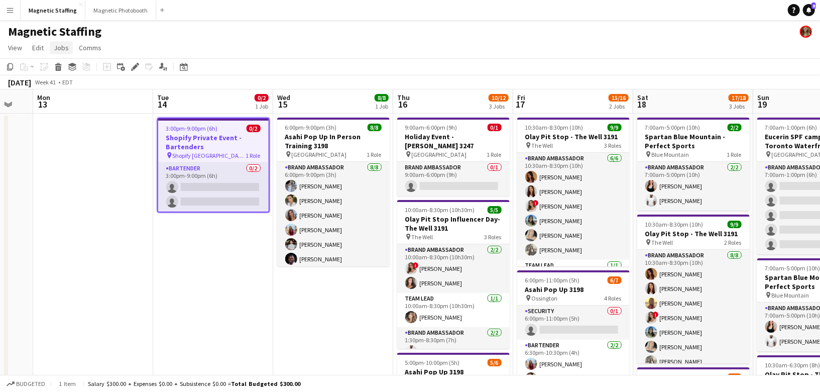
click at [60, 50] on span "Jobs" at bounding box center [61, 47] width 15 height 9
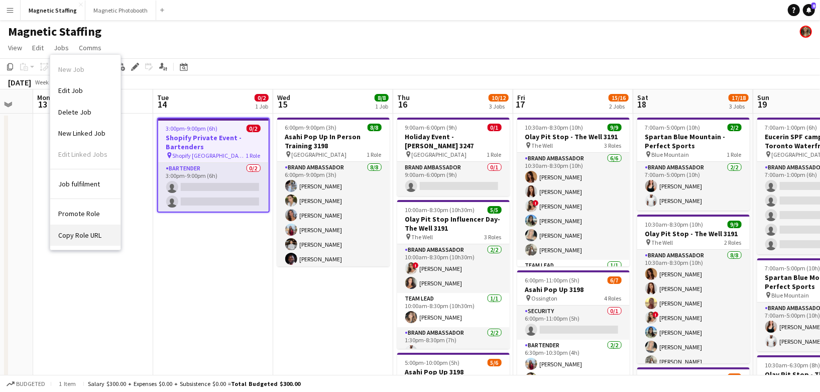
click at [79, 234] on span "Copy Role URL" at bounding box center [79, 234] width 43 height 9
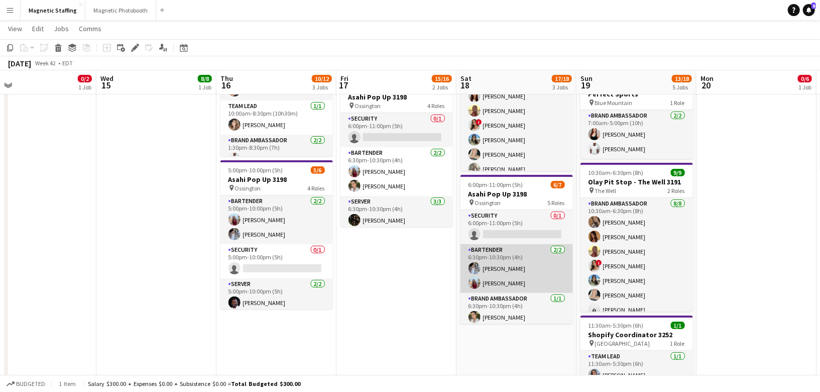
scroll to position [51, 0]
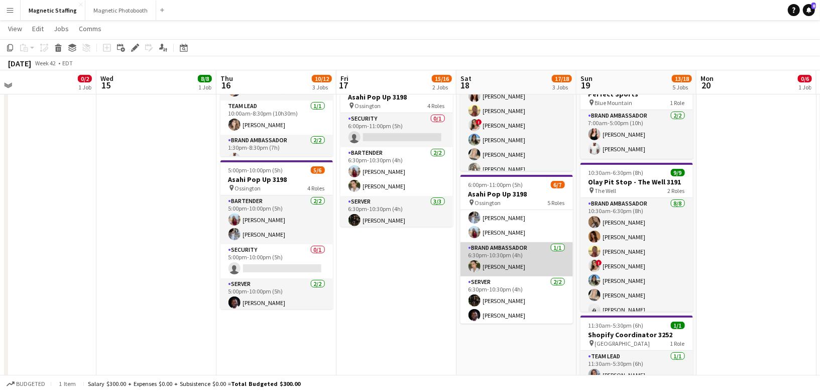
click at [522, 268] on app-card-role "Brand Ambassador [DATE] 6:30pm-10:30pm (4h) [PERSON_NAME]" at bounding box center [516, 259] width 112 height 34
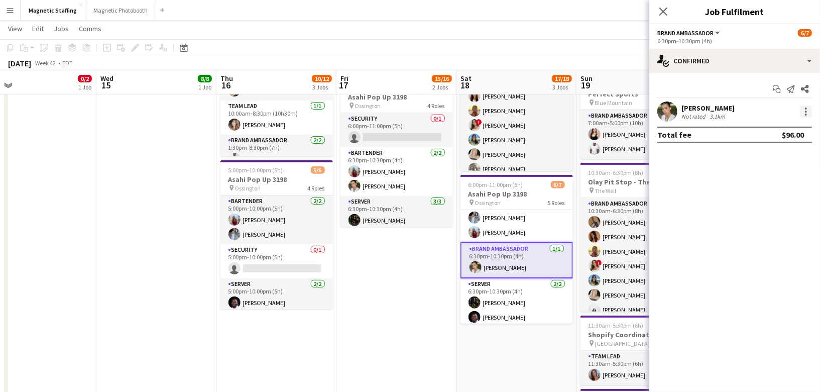
click at [805, 113] on div at bounding box center [806, 114] width 2 height 2
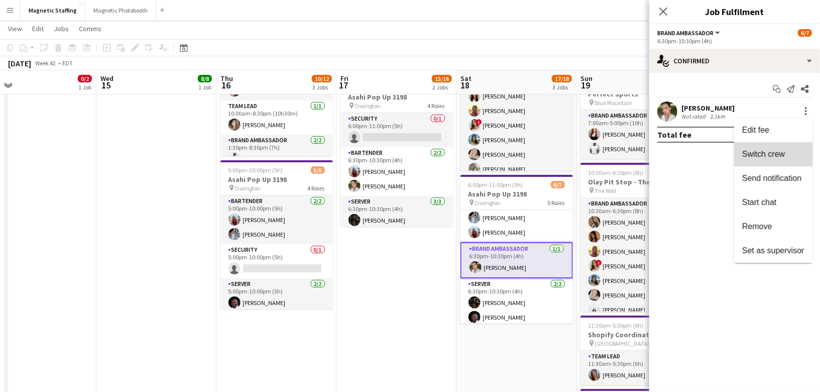
click at [777, 148] on button "Switch crew" at bounding box center [773, 154] width 78 height 24
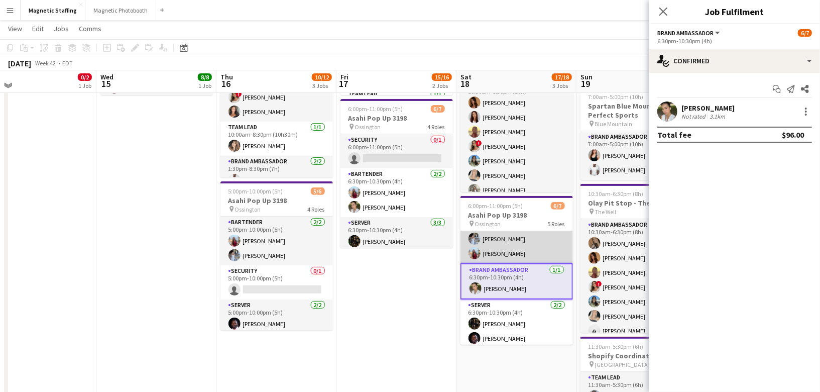
click at [561, 242] on app-card-role "Bartender [DATE] 6:30pm-10:30pm (4h) [PERSON_NAME] [PERSON_NAME]" at bounding box center [516, 238] width 112 height 49
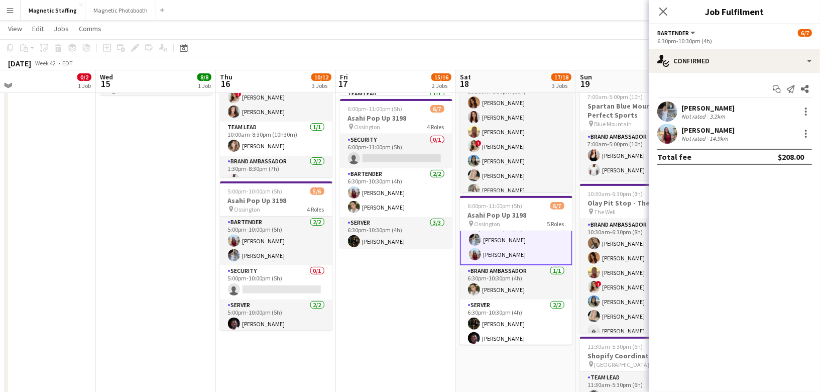
scroll to position [51, 0]
click at [808, 115] on div at bounding box center [806, 111] width 12 height 12
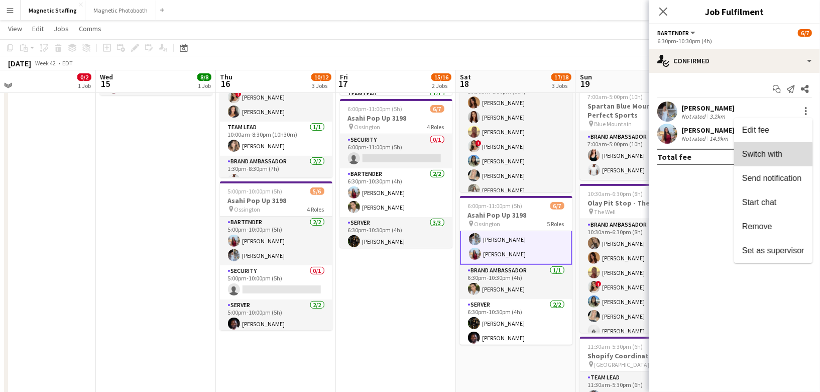
click at [761, 157] on span "Switch with" at bounding box center [762, 153] width 40 height 9
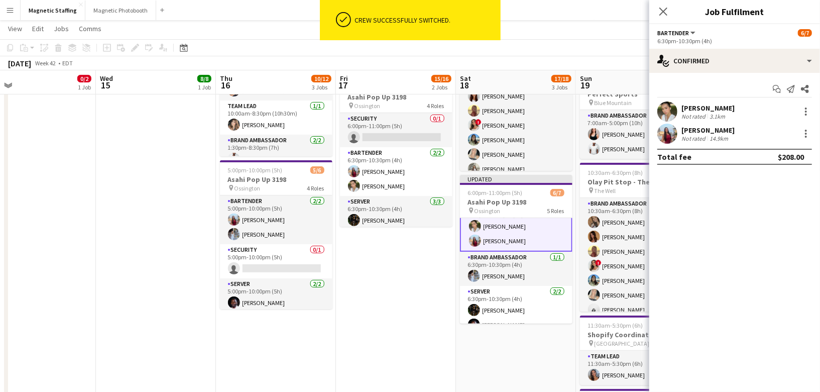
scroll to position [0, 385]
click at [236, 339] on app-date-cell "9:00am-6:00pm (9h) 0/1 Holiday Event - [PERSON_NAME] 3247 pin Toronto 1 Role Br…" at bounding box center [275, 237] width 120 height 633
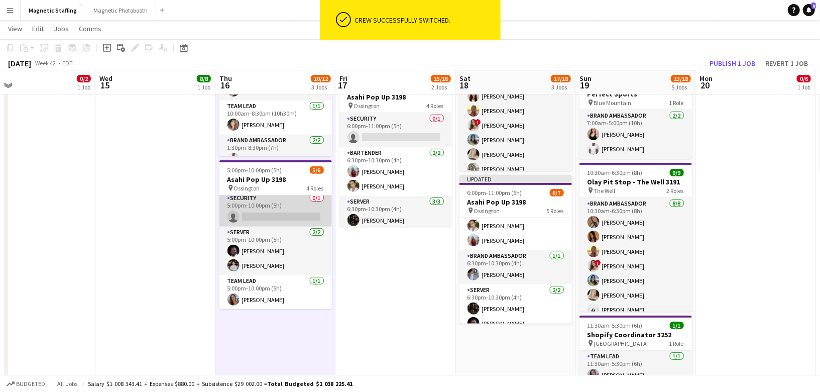
scroll to position [0, 0]
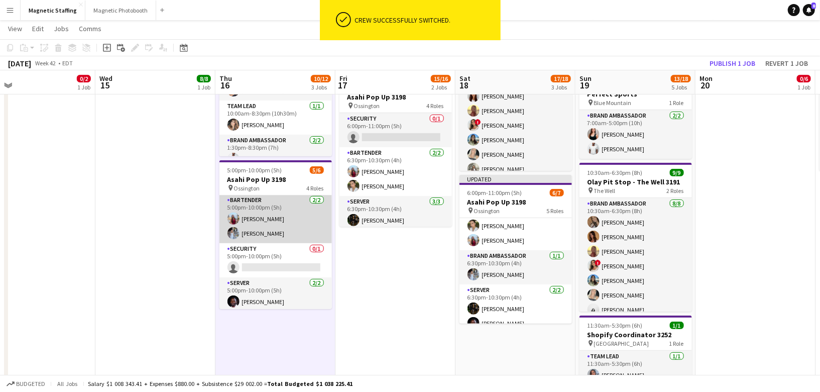
click at [277, 218] on app-card-role "Bartender [DATE] 5:00pm-10:00pm (5h) [PERSON_NAME] [PERSON_NAME]" at bounding box center [275, 218] width 112 height 49
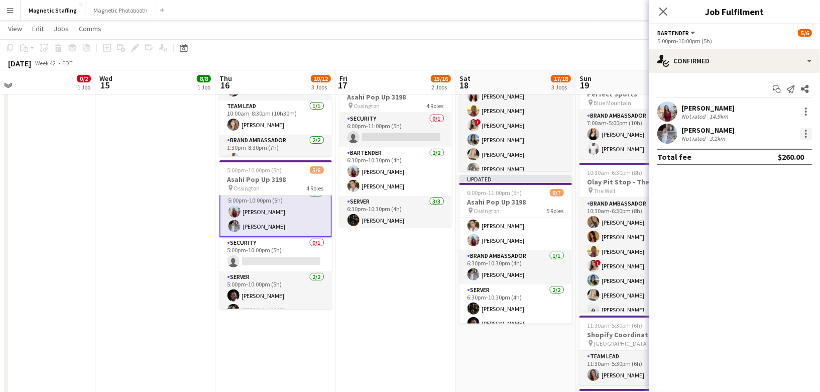
click at [806, 138] on div at bounding box center [806, 134] width 12 height 12
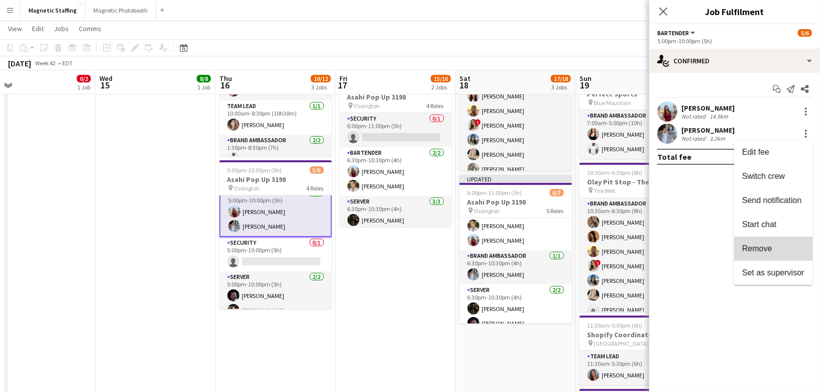
click at [762, 248] on span "Remove" at bounding box center [757, 247] width 30 height 9
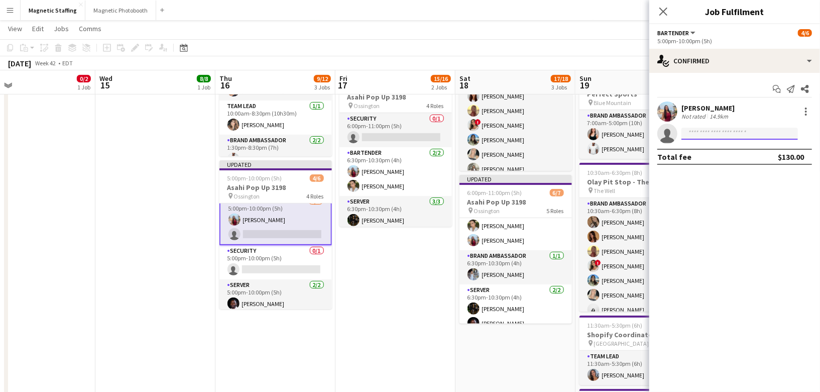
click at [713, 132] on input at bounding box center [739, 134] width 116 height 12
type input "******"
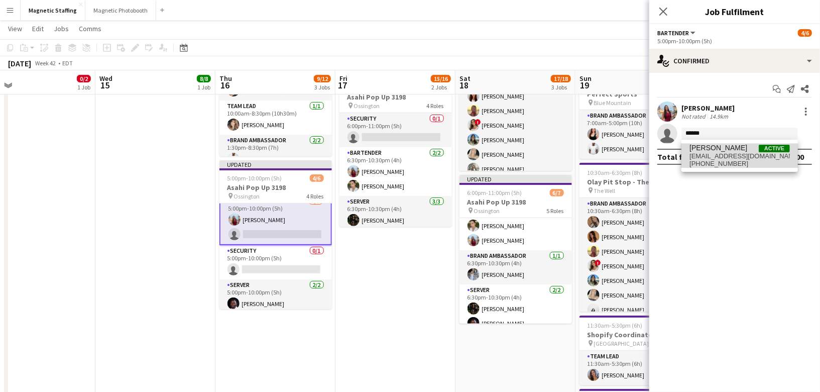
click at [691, 162] on span "[PHONE_NUMBER]" at bounding box center [739, 164] width 100 height 8
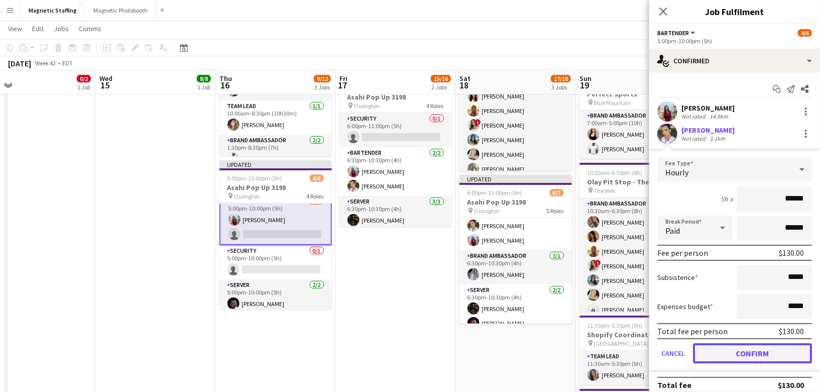
click at [741, 354] on button "Confirm" at bounding box center [752, 353] width 119 height 20
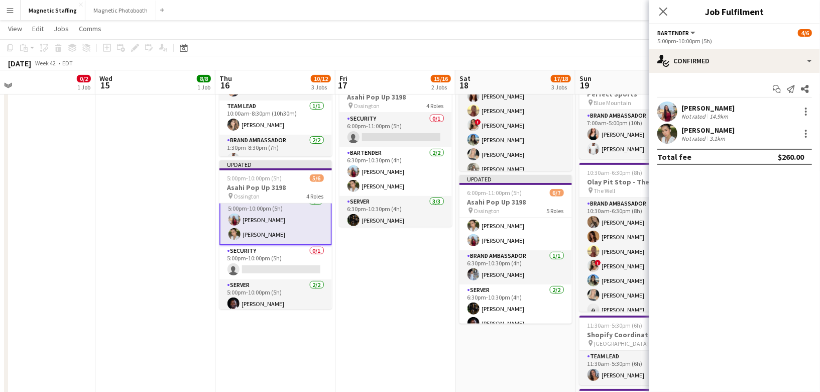
click at [414, 300] on app-date-cell "10:30am-8:30pm (10h) 9/9 Olay Pit Stop - The Well 3191 pin The Well 3 Roles Bra…" at bounding box center [395, 237] width 120 height 633
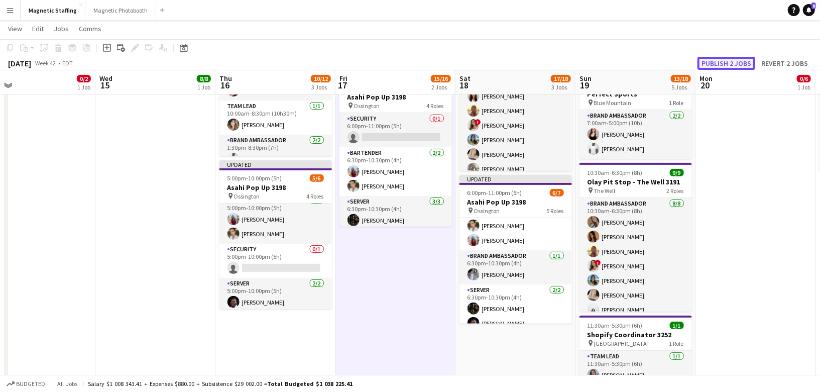
click at [727, 61] on button "Publish 2 jobs" at bounding box center [726, 63] width 58 height 13
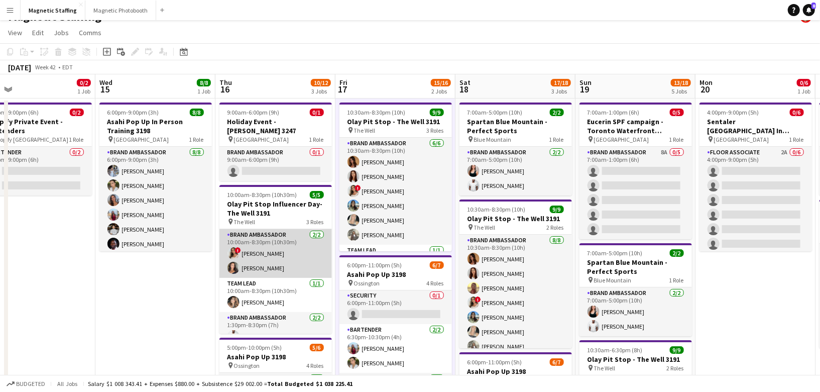
click at [275, 250] on app-card-role "Brand Ambassador [DATE] 10:00am-8:30pm (10h30m) ! [PERSON_NAME] [PERSON_NAME]" at bounding box center [275, 253] width 112 height 49
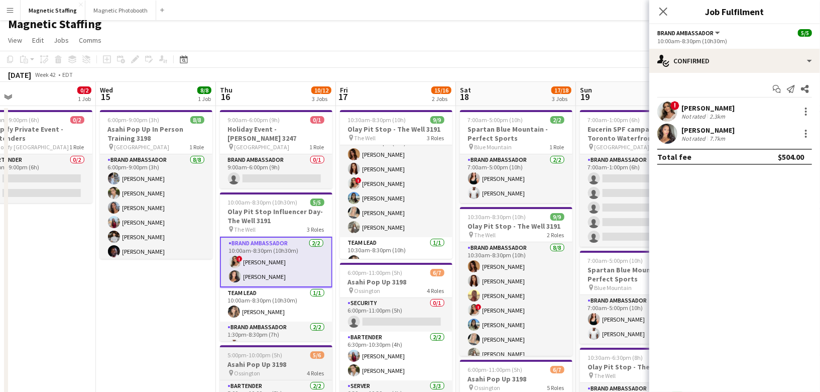
click at [270, 265] on app-card-role "Brand Ambassador [DATE] 10:00am-8:30pm (10h30m) ! [PERSON_NAME] [PERSON_NAME]" at bounding box center [276, 261] width 112 height 51
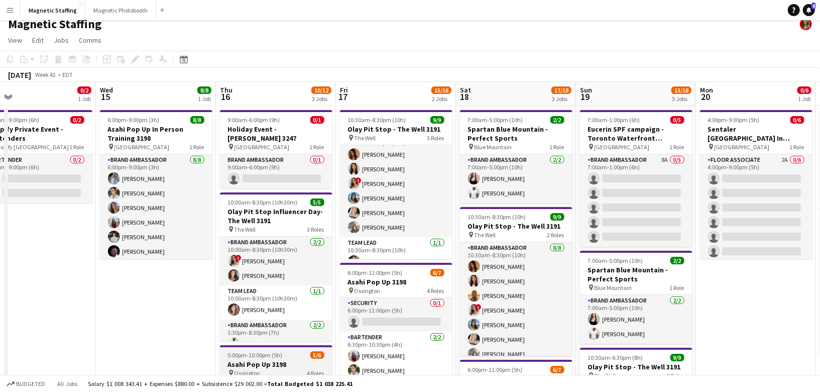
click at [270, 265] on app-card-role "Brand Ambassador [DATE] 10:00am-8:30pm (10h30m) ! [PERSON_NAME] [PERSON_NAME]" at bounding box center [276, 260] width 112 height 49
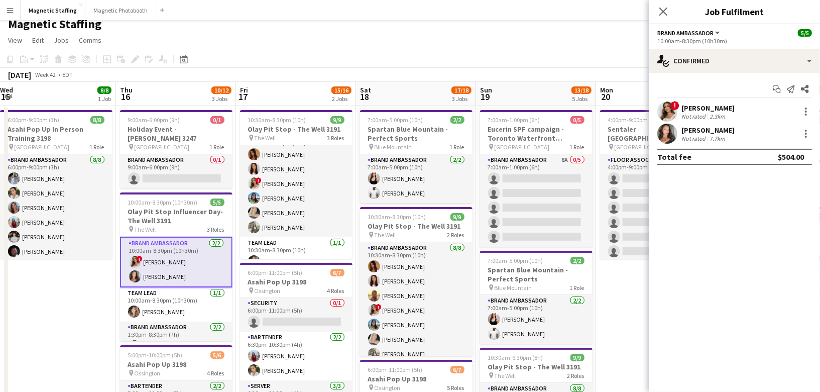
drag, startPoint x: 386, startPoint y: 229, endPoint x: 284, endPoint y: 232, distance: 101.9
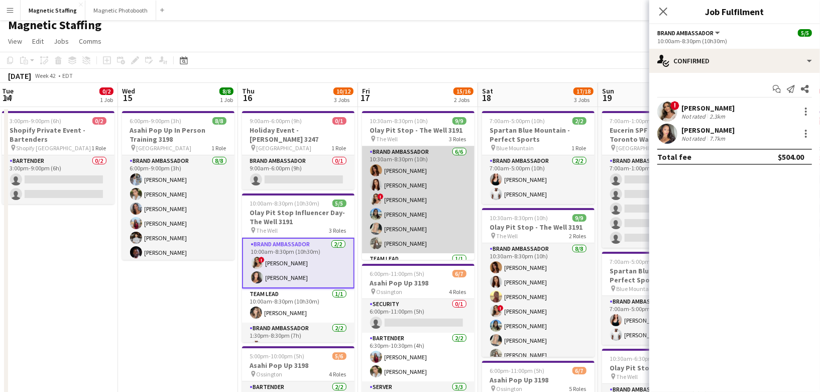
scroll to position [44, 0]
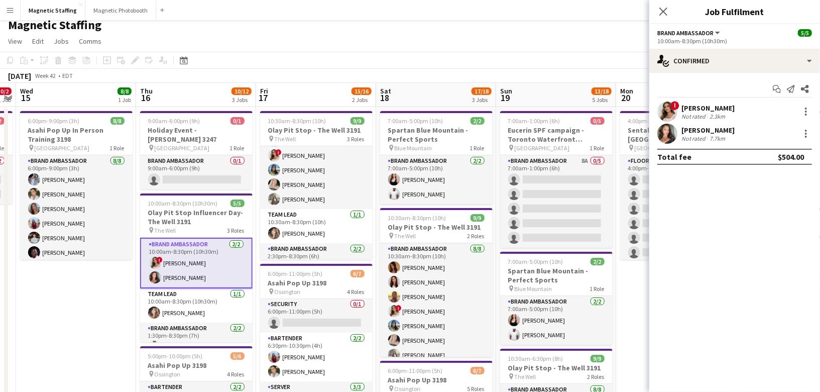
drag, startPoint x: 400, startPoint y: 210, endPoint x: 290, endPoint y: 210, distance: 109.4
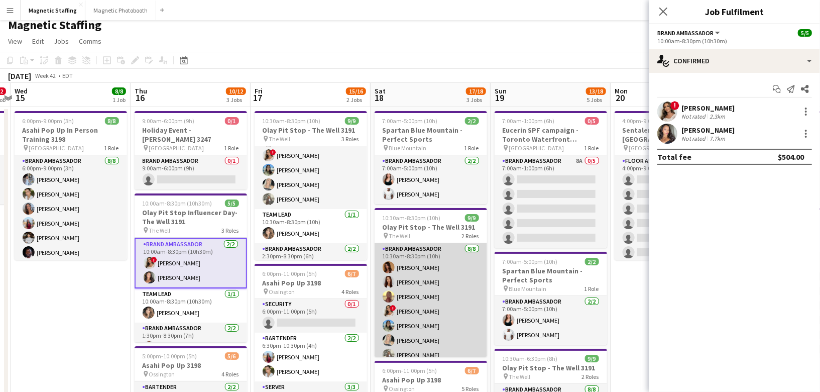
click at [393, 282] on app-user-avatar at bounding box center [389, 282] width 12 height 12
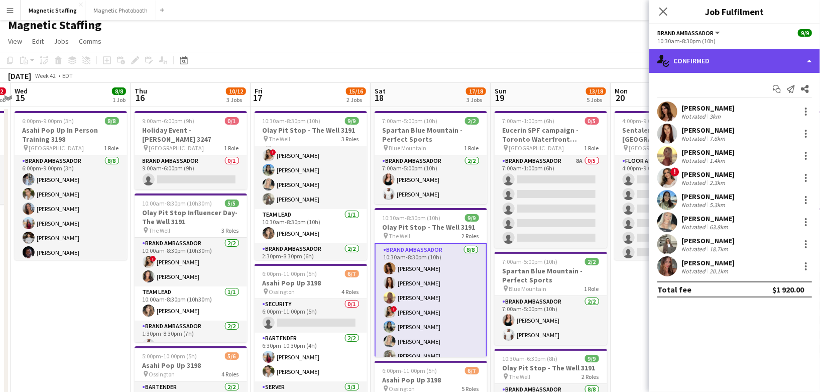
click at [699, 58] on div "single-neutral-actions-check-2 Confirmed" at bounding box center [734, 61] width 171 height 24
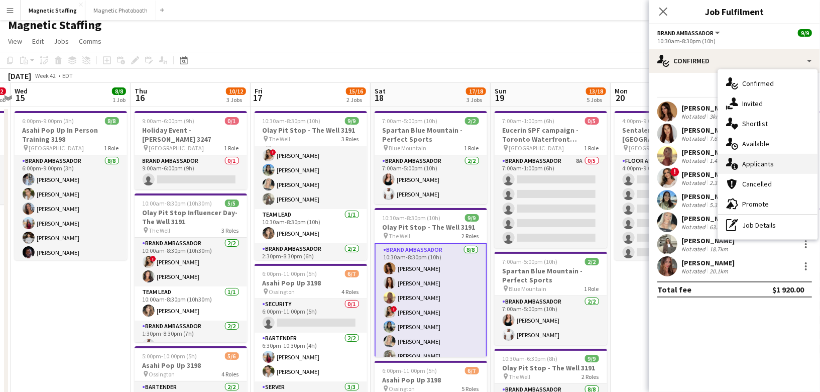
click at [737, 163] on icon "single-neutral-actions-information" at bounding box center [732, 164] width 12 height 12
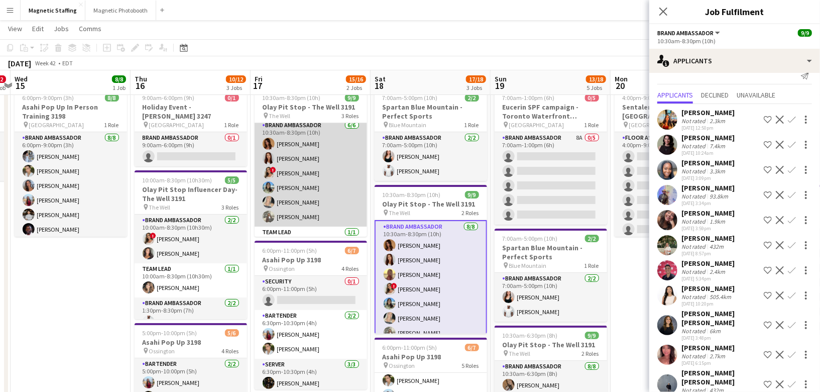
scroll to position [2, 0]
click at [315, 207] on app-card-role "Brand Ambassador [DATE] 10:30am-8:30pm (10h) [PERSON_NAME] [PERSON_NAME] ! [PER…" at bounding box center [311, 174] width 112 height 107
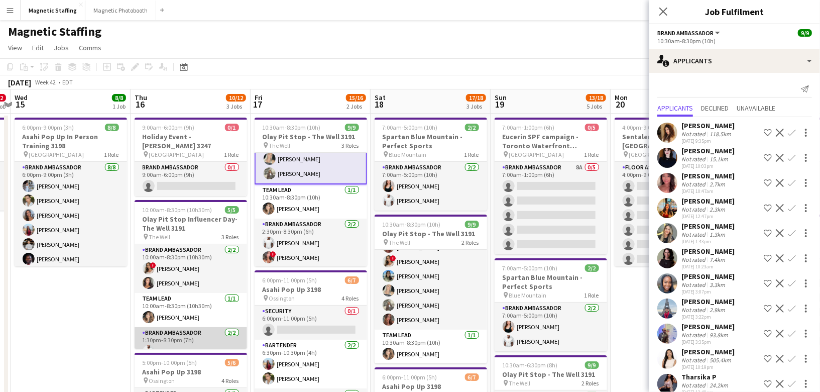
scroll to position [27, 0]
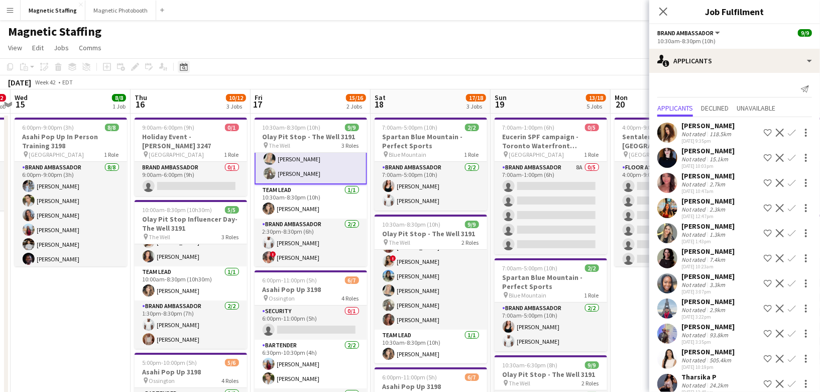
click at [184, 64] on icon "Date picker" at bounding box center [184, 67] width 8 height 8
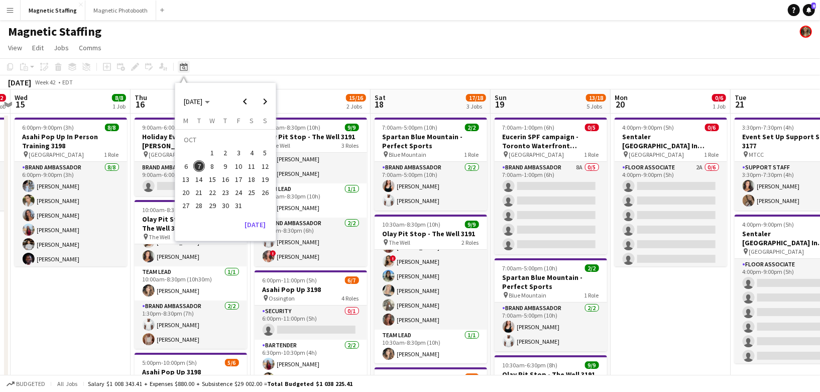
scroll to position [76, 0]
click at [259, 228] on button "[DATE]" at bounding box center [254, 224] width 29 height 16
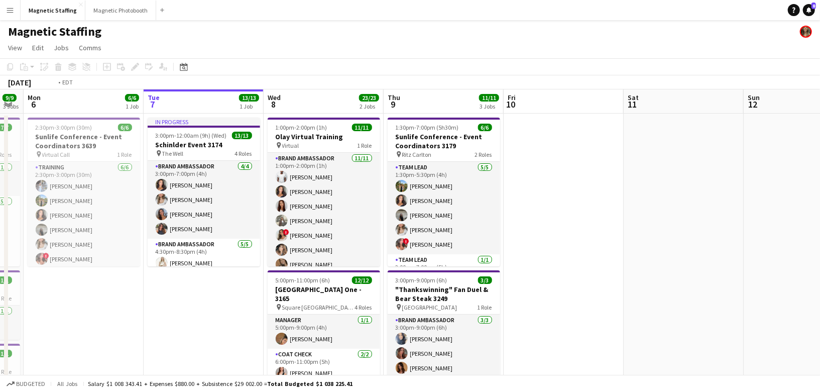
drag, startPoint x: 449, startPoint y: 243, endPoint x: 199, endPoint y: 245, distance: 249.5
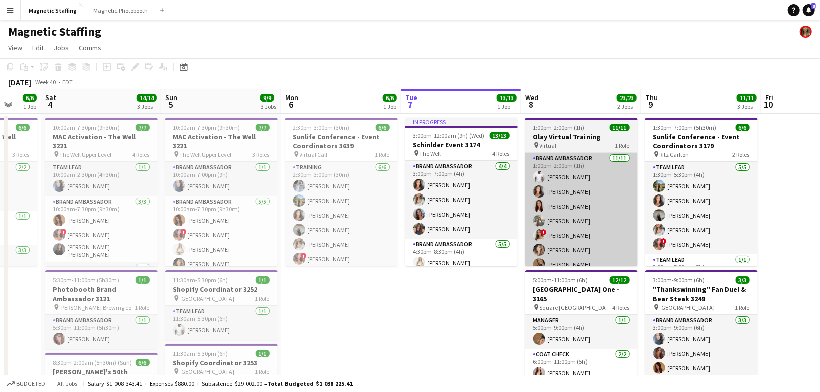
drag, startPoint x: 183, startPoint y: 245, endPoint x: 586, endPoint y: 241, distance: 403.1
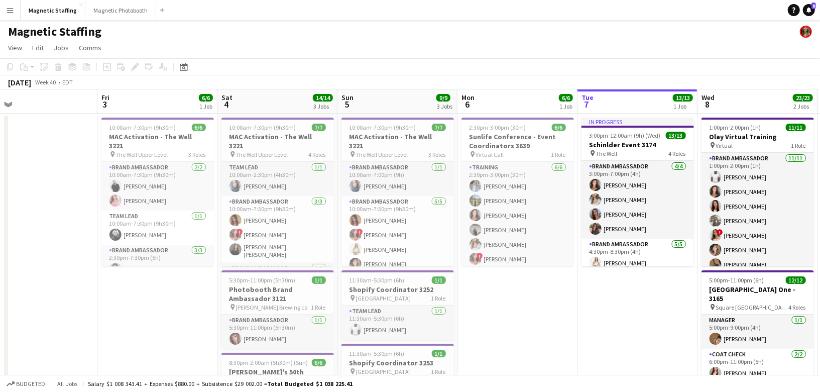
scroll to position [0, 258]
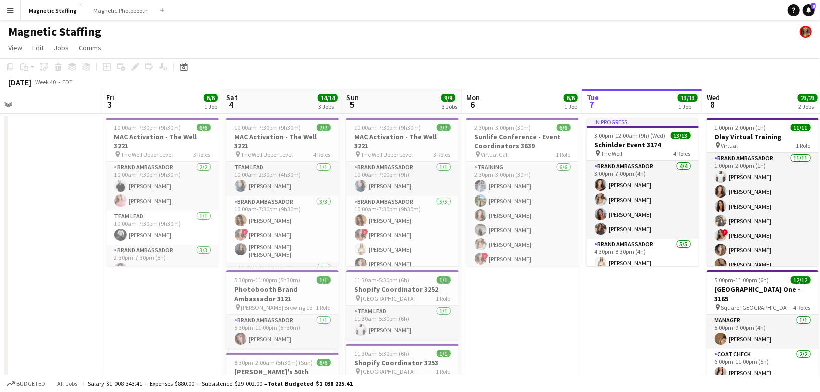
drag, startPoint x: 259, startPoint y: 244, endPoint x: 407, endPoint y: 242, distance: 148.1
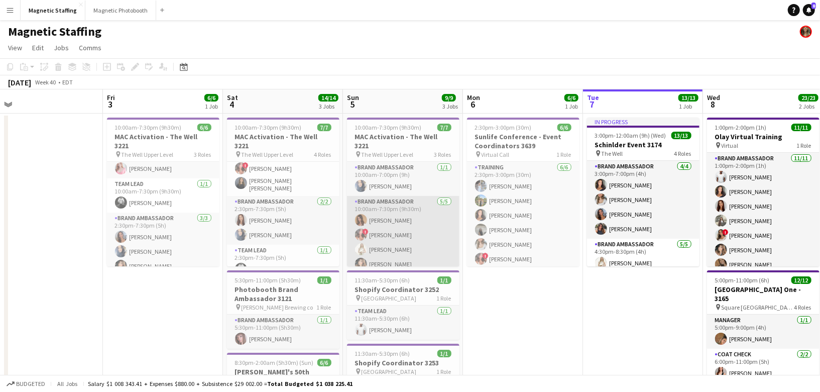
scroll to position [47, 0]
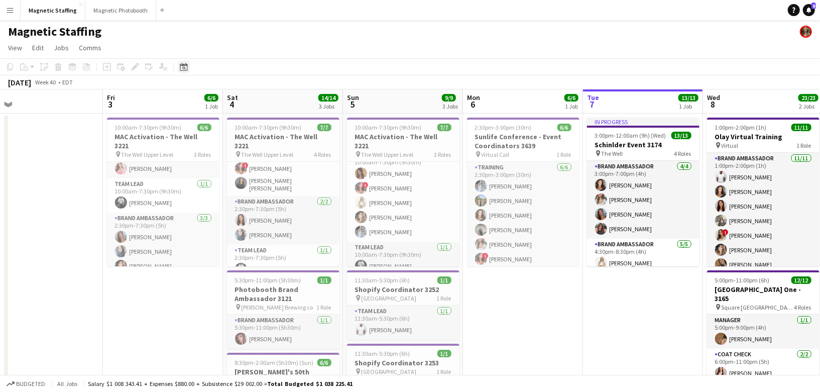
click at [180, 68] on icon "Date picker" at bounding box center [184, 67] width 8 height 8
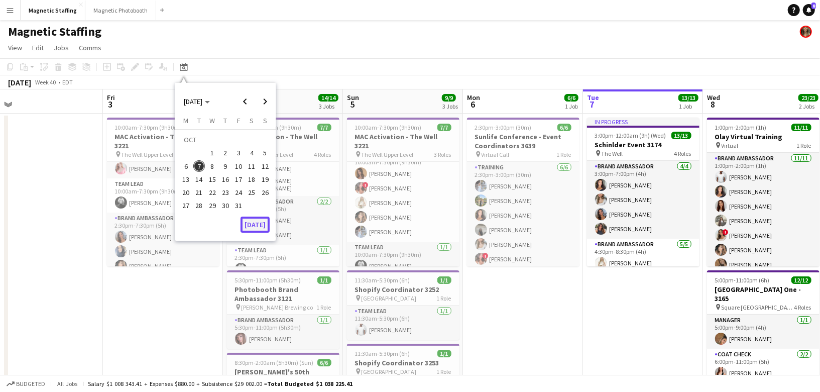
click at [255, 222] on button "[DATE]" at bounding box center [254, 224] width 29 height 16
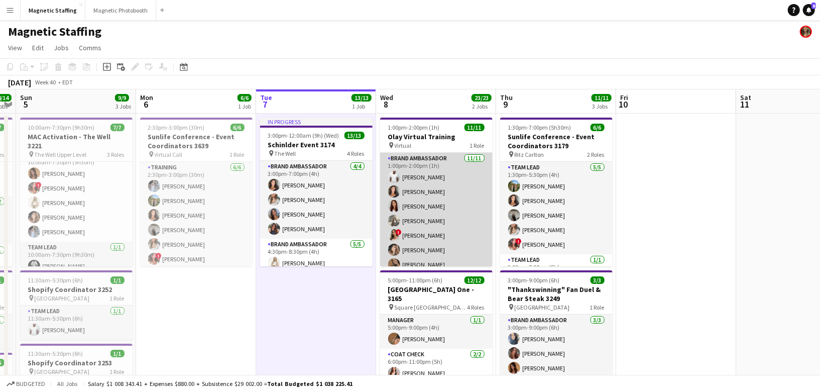
scroll to position [66, 0]
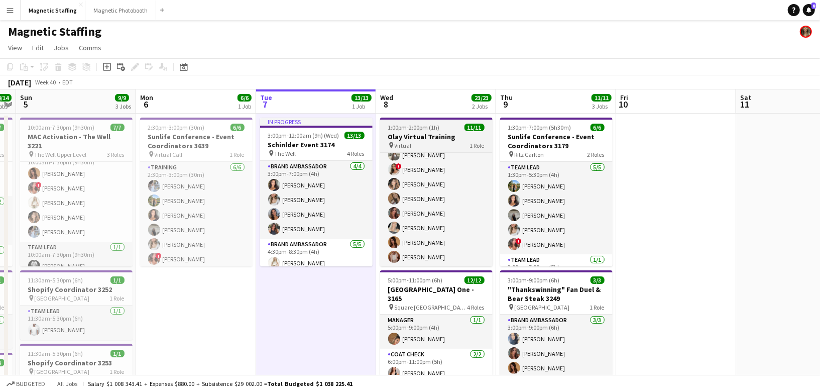
click at [400, 130] on span "1:00pm-2:00pm (1h)" at bounding box center [414, 127] width 52 height 8
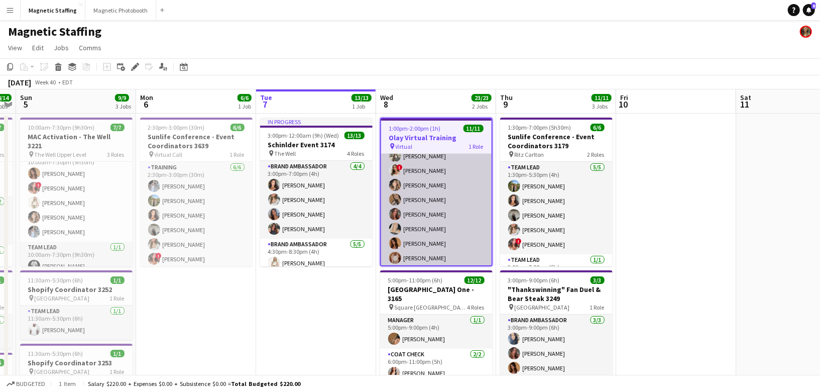
scroll to position [0, 0]
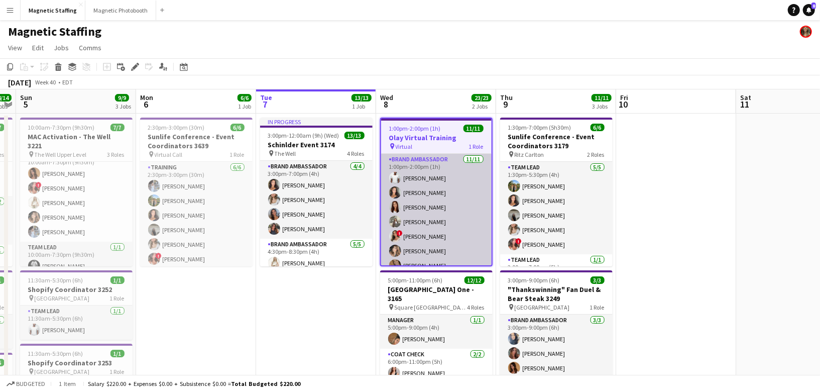
click at [424, 222] on app-card-role "Brand Ambassador [DATE] 1:00pm-2:00pm (1h) [PERSON_NAME] [PERSON_NAME] [PERSON_…" at bounding box center [436, 244] width 110 height 180
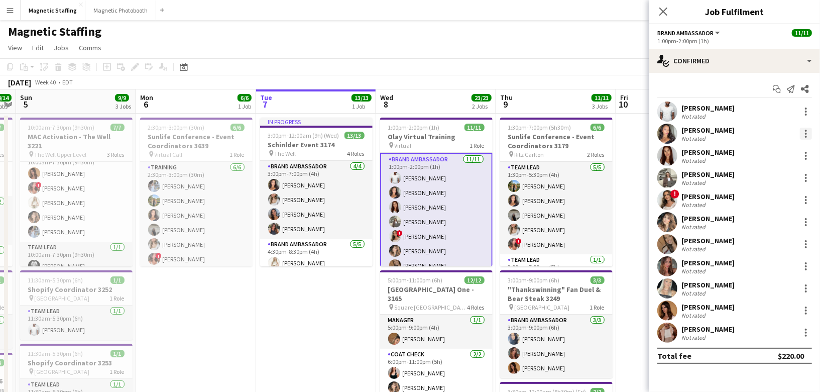
click at [802, 137] on div at bounding box center [806, 134] width 12 height 12
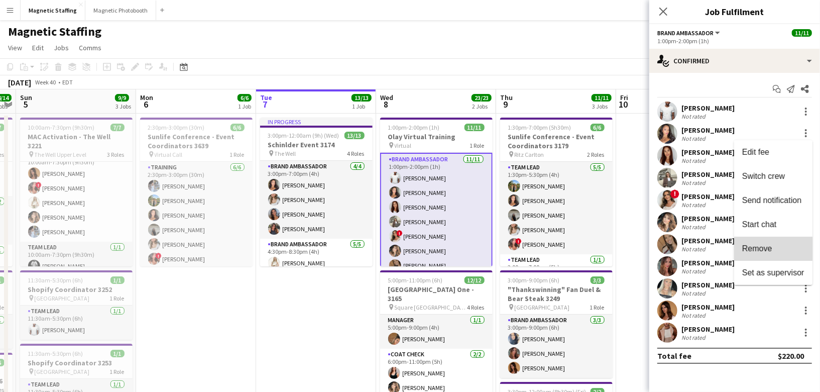
click at [753, 245] on span "Remove" at bounding box center [757, 247] width 30 height 9
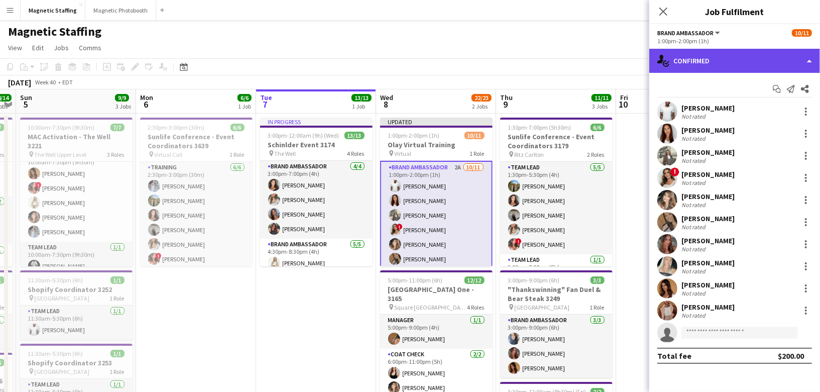
click at [735, 57] on div "single-neutral-actions-check-2 Confirmed" at bounding box center [734, 61] width 171 height 24
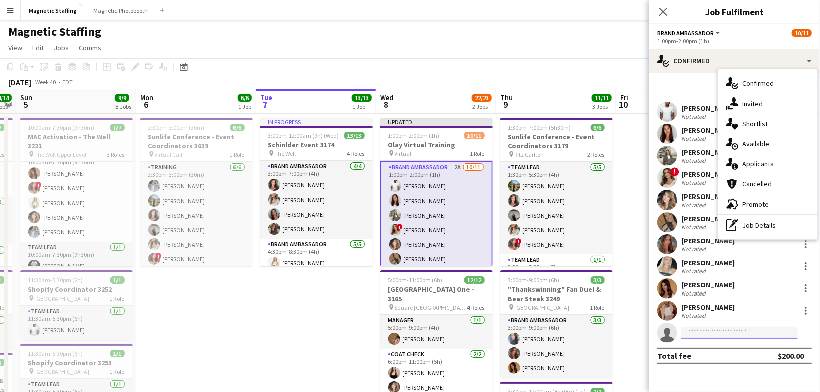
click at [710, 336] on input at bounding box center [739, 332] width 116 height 12
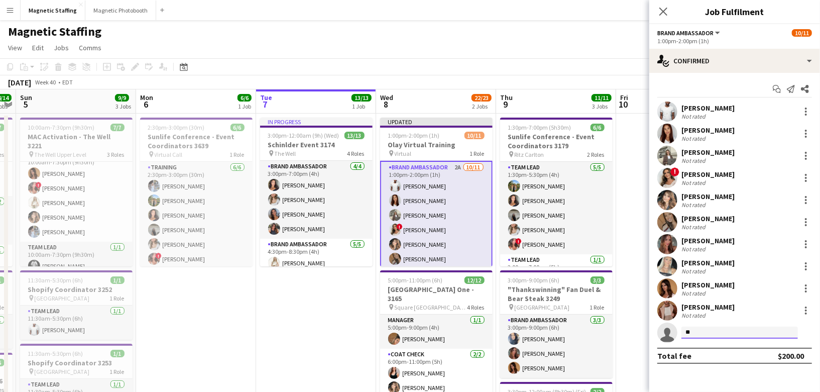
type input "*"
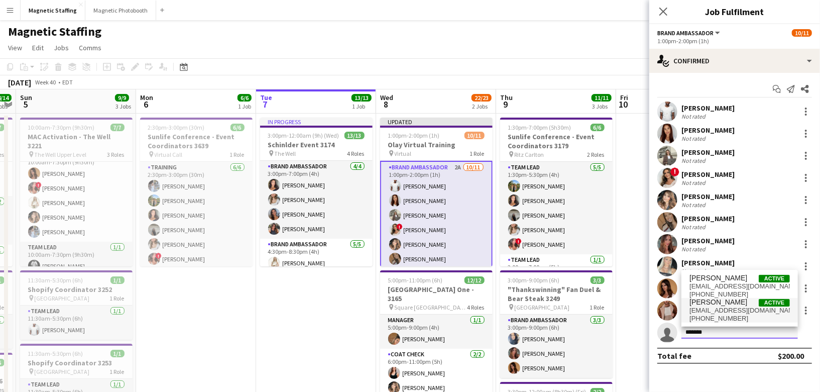
type input "*******"
click at [718, 309] on span "[EMAIL_ADDRESS][DOMAIN_NAME]" at bounding box center [739, 310] width 100 height 8
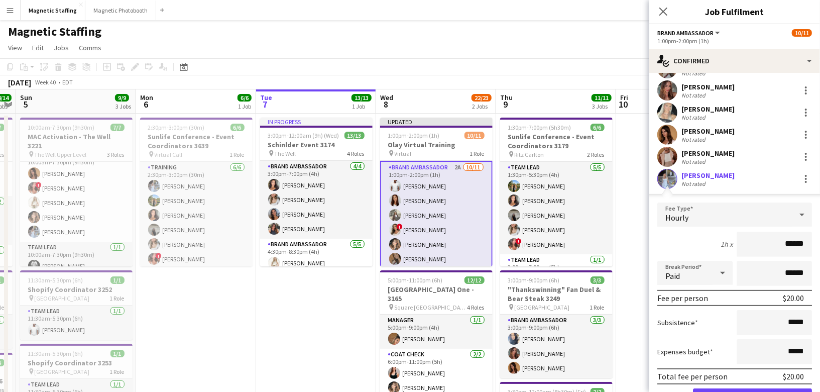
scroll to position [185, 0]
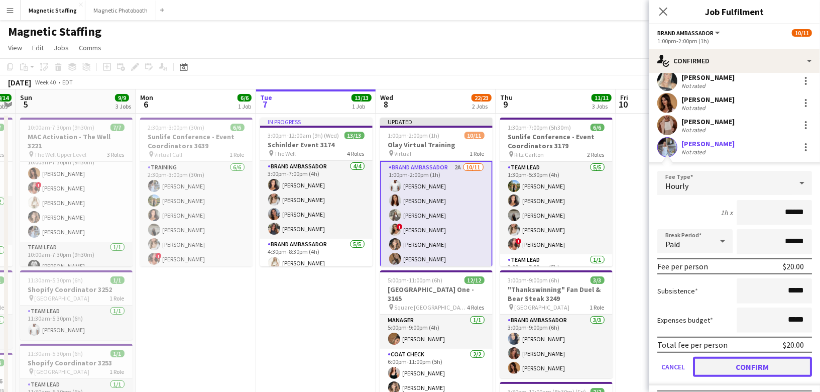
click at [730, 362] on button "Confirm" at bounding box center [752, 366] width 119 height 20
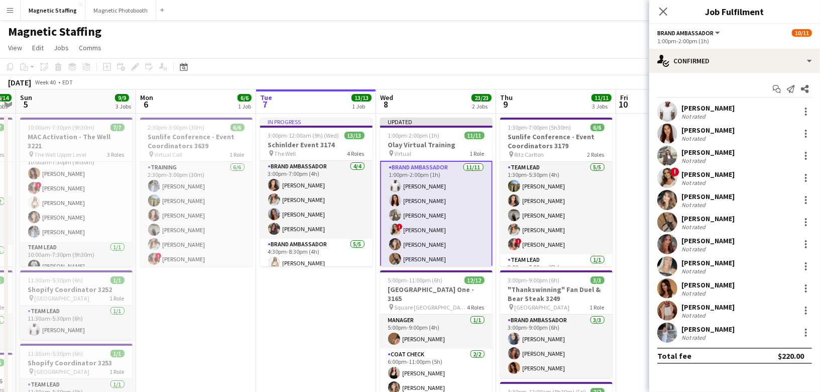
scroll to position [0, 0]
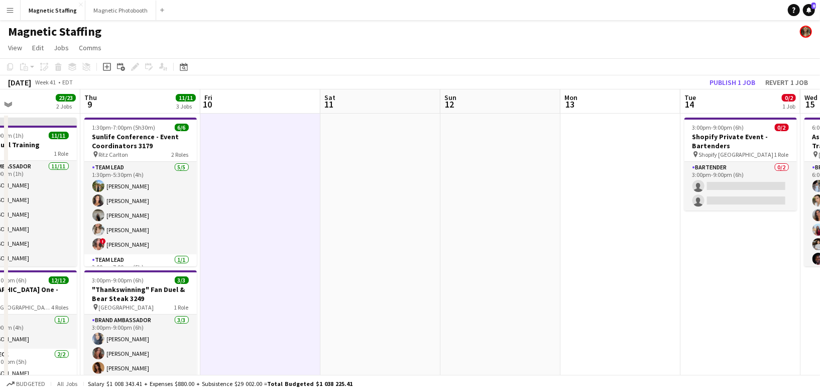
scroll to position [0, 344]
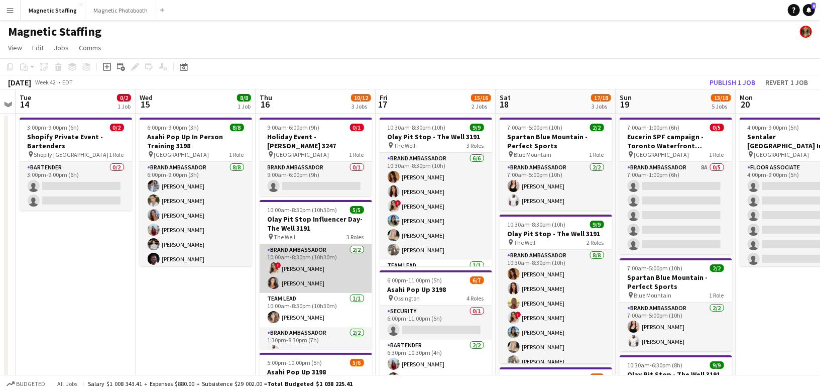
click at [333, 270] on app-card-role "Brand Ambassador [DATE] 10:00am-8:30pm (10h30m) ! [PERSON_NAME] [PERSON_NAME]" at bounding box center [316, 268] width 112 height 49
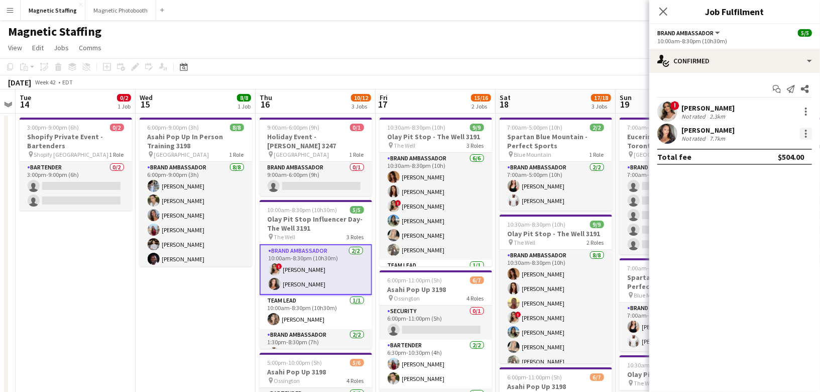
click at [803, 136] on div at bounding box center [806, 134] width 12 height 12
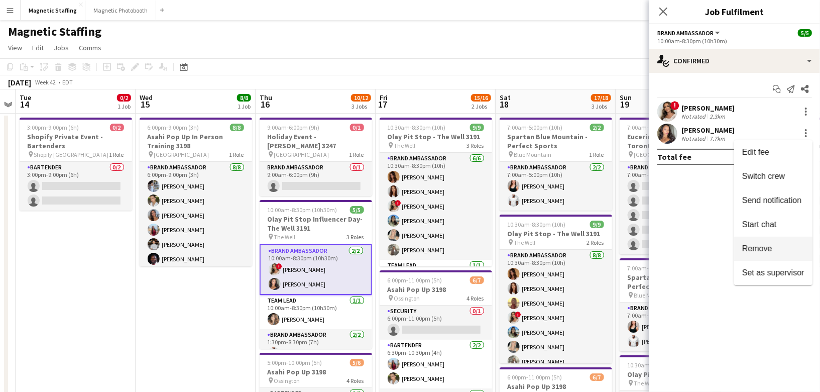
click at [763, 243] on button "Remove" at bounding box center [773, 248] width 78 height 24
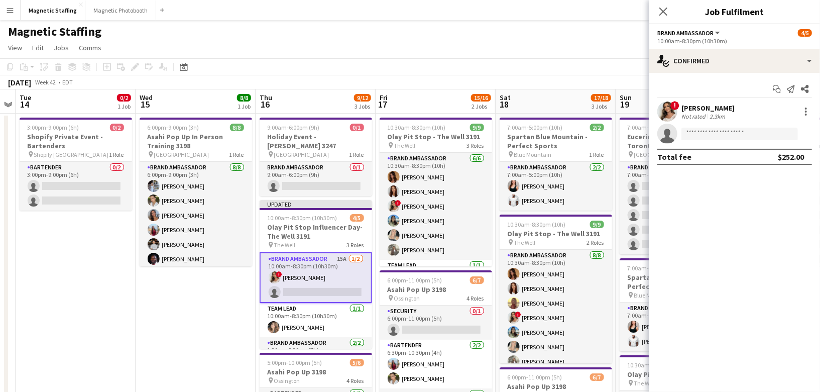
click at [280, 277] on app-card-role "Brand Ambassador 15A [DATE] 10:00am-8:30pm (10h30m) ! [PERSON_NAME] single-neut…" at bounding box center [316, 277] width 112 height 51
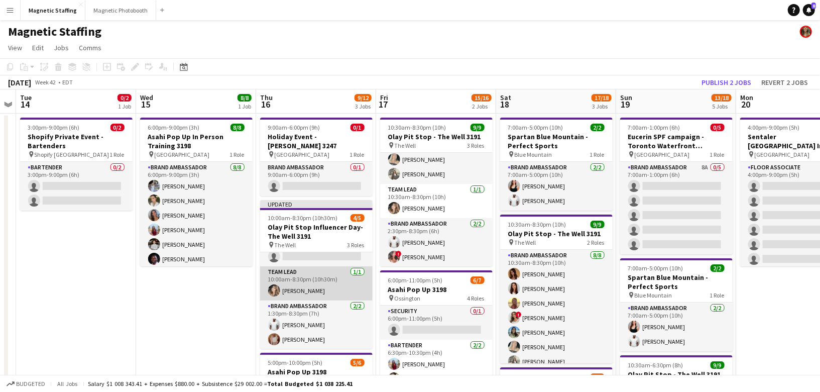
scroll to position [0, 0]
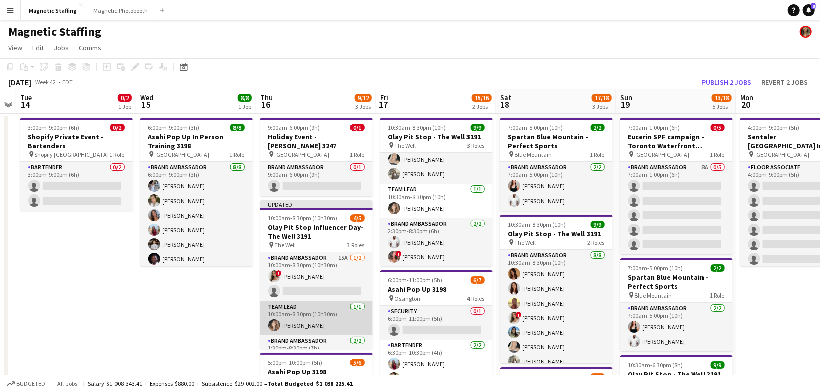
click at [315, 276] on app-card-role "Brand Ambassador 15A [DATE] 10:00am-8:30pm (10h30m) ! [PERSON_NAME] single-neut…" at bounding box center [316, 276] width 112 height 49
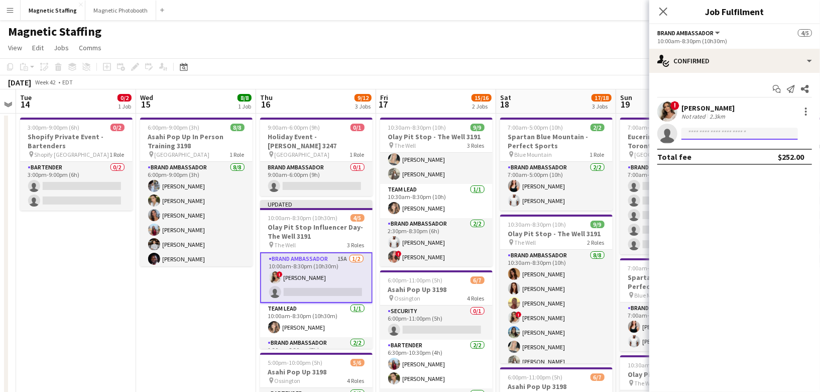
click at [697, 134] on input at bounding box center [739, 134] width 116 height 12
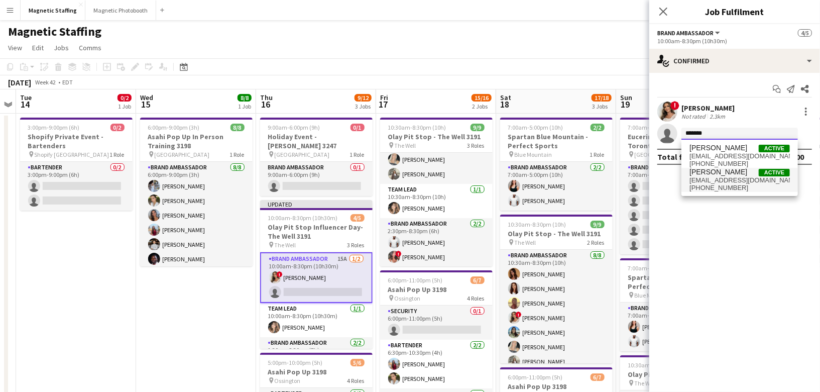
type input "*******"
click at [700, 185] on span "[PHONE_NUMBER]" at bounding box center [739, 188] width 100 height 8
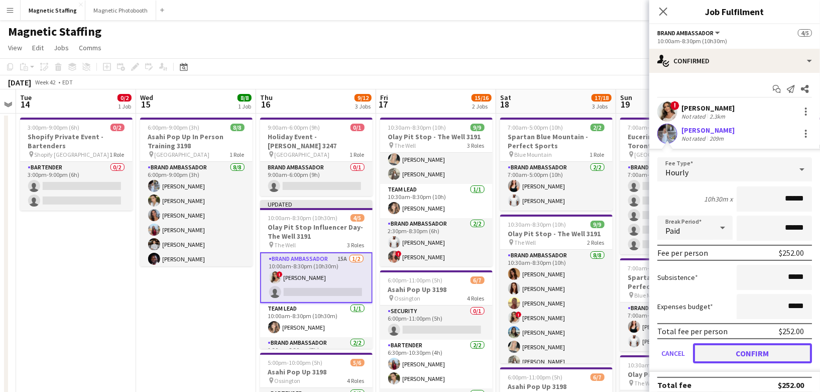
click at [720, 358] on button "Confirm" at bounding box center [752, 353] width 119 height 20
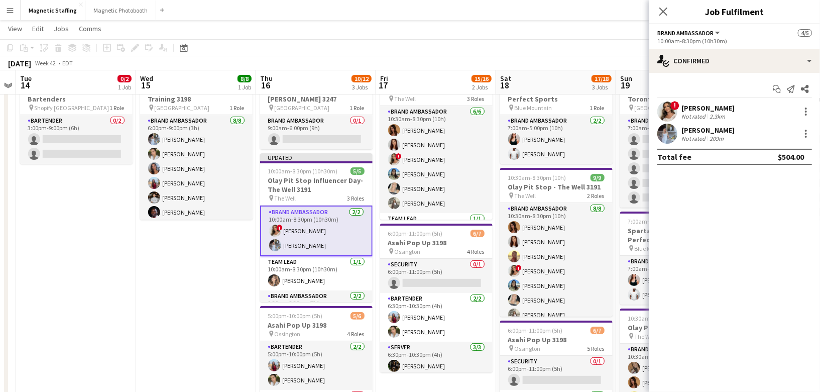
click at [568, 21] on app-page-menu "View Day view expanded Day view collapsed Month view Date picker Jump to [DATE]…" at bounding box center [410, 29] width 820 height 19
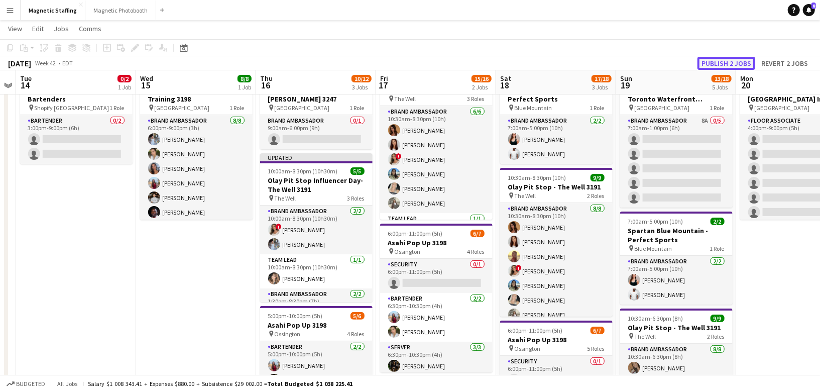
click at [728, 63] on button "Publish 2 jobs" at bounding box center [726, 63] width 58 height 13
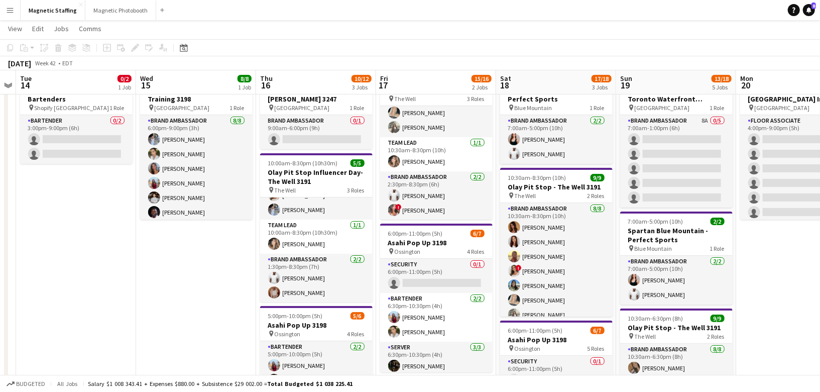
scroll to position [133, 0]
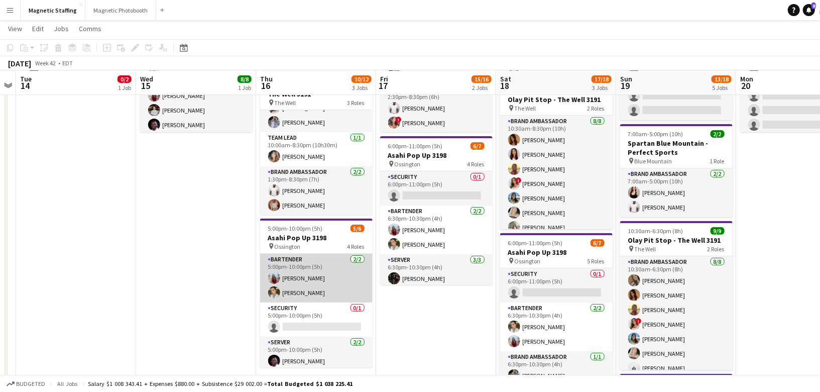
click at [291, 274] on app-card-role "Bartender [DATE] 5:00pm-10:00pm (5h) [PERSON_NAME] [PERSON_NAME]" at bounding box center [316, 278] width 112 height 49
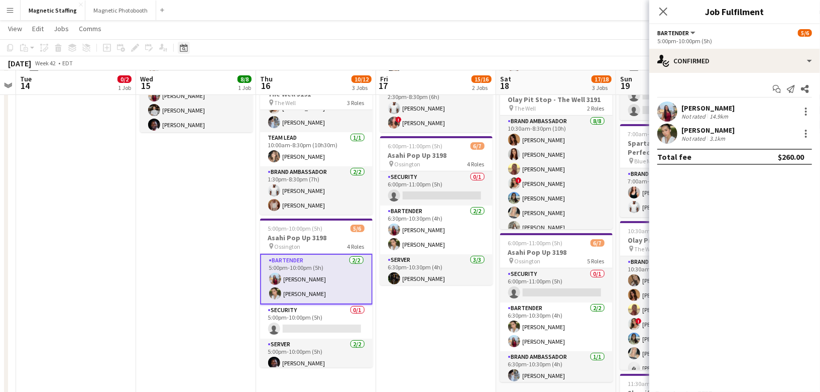
click at [183, 49] on icon "Date picker" at bounding box center [184, 48] width 8 height 8
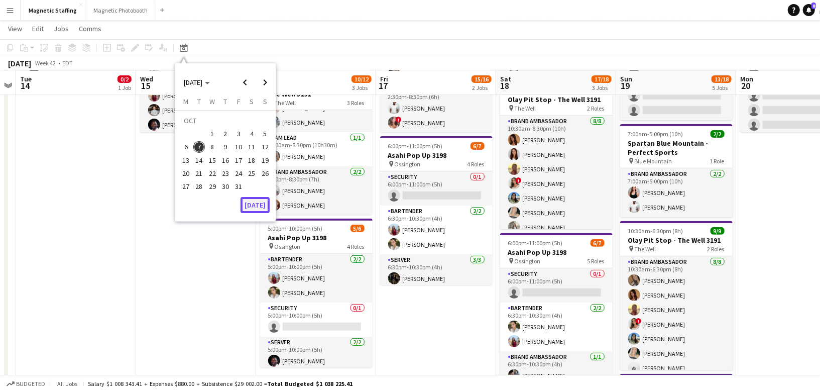
click at [253, 204] on button "[DATE]" at bounding box center [254, 205] width 29 height 16
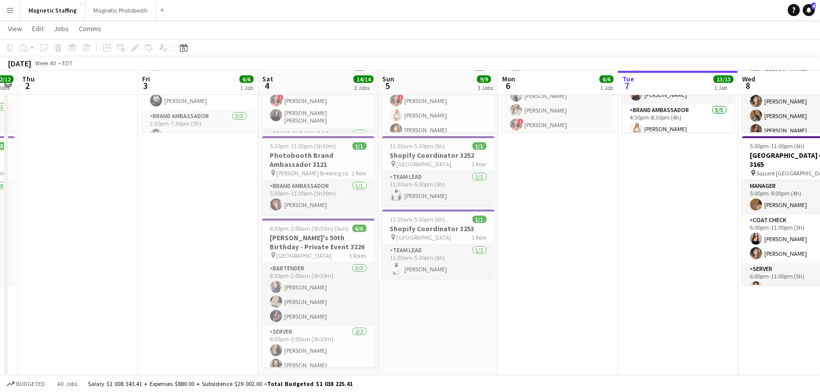
drag, startPoint x: 474, startPoint y: 180, endPoint x: 606, endPoint y: 188, distance: 132.2
click at [606, 188] on app-calendar-viewport "Tue 30 5/5 2 Jobs Wed 1 12/12 2 Jobs Thu 2 Fri 3 6/6 1 Job Sat 4 14/14 3 Jobs S…" at bounding box center [410, 282] width 820 height 752
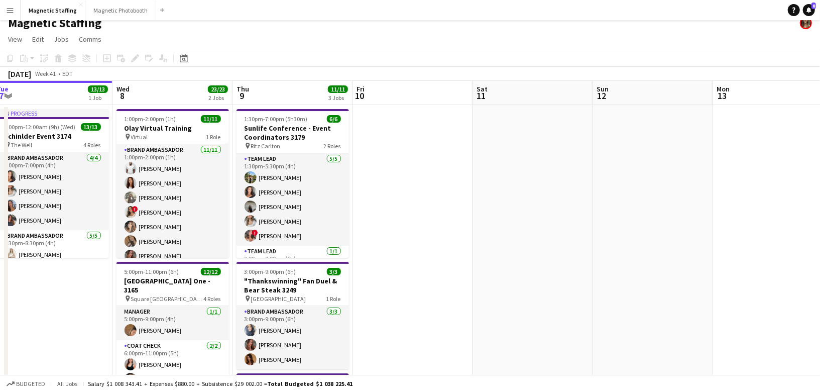
scroll to position [22, 0]
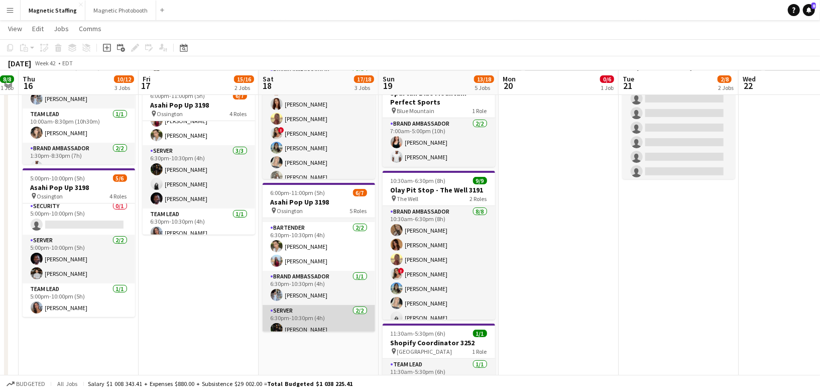
scroll to position [0, 0]
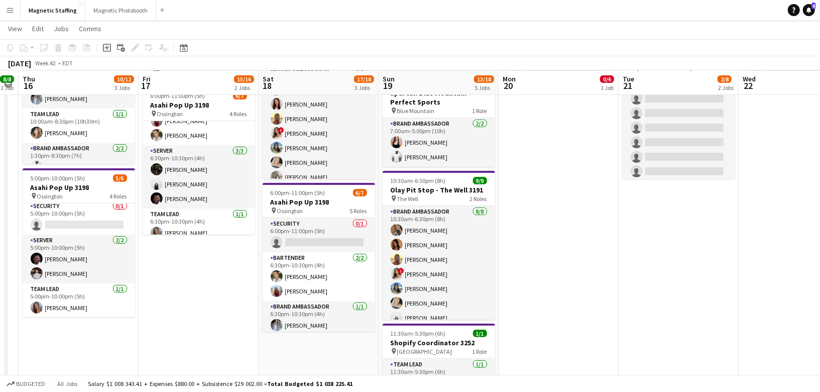
click at [201, 308] on app-date-cell "10:30am-8:30pm (10h) 9/9 Olay Pit Stop - The Well 3191 pin The Well 3 Roles Bra…" at bounding box center [199, 245] width 120 height 633
